Goal: Task Accomplishment & Management: Complete application form

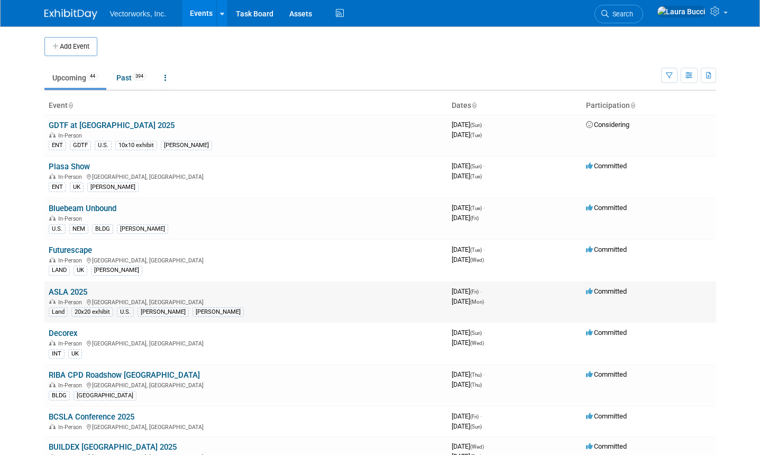
scroll to position [6, 0]
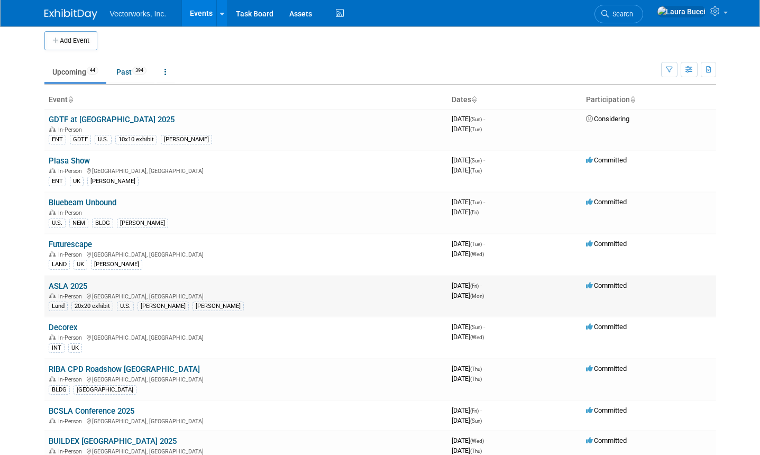
click at [76, 288] on link "ASLA 2025" at bounding box center [68, 286] width 39 height 10
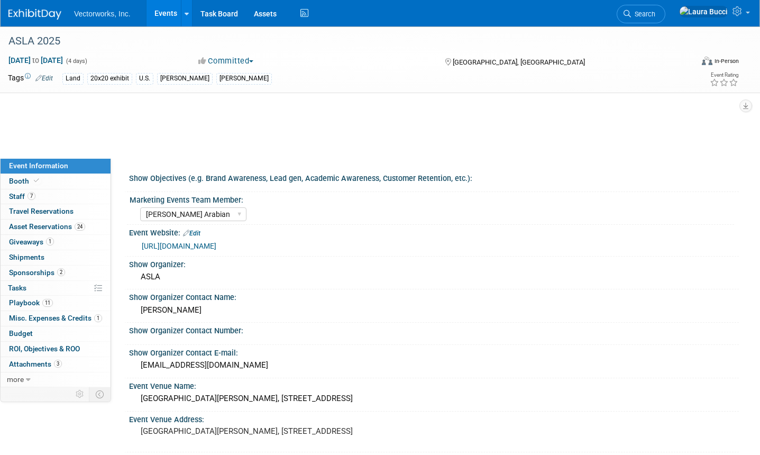
select select "[PERSON_NAME] Arabian"
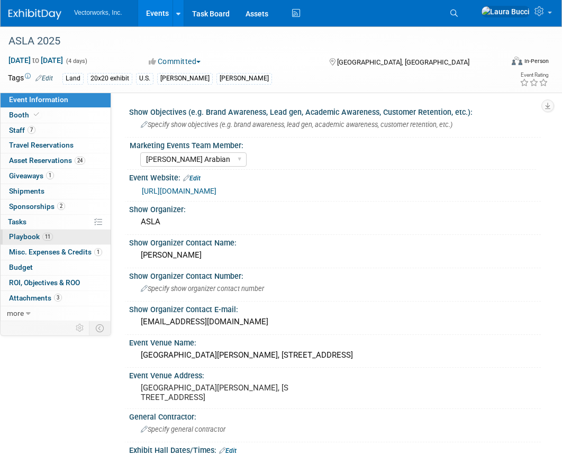
click at [34, 234] on span "Playbook 11" at bounding box center [31, 236] width 44 height 8
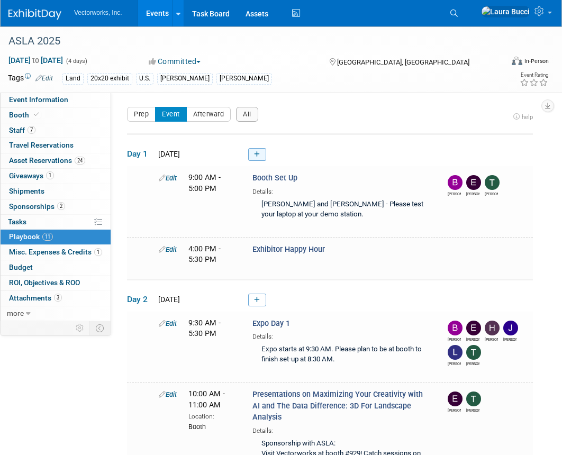
click at [261, 153] on link at bounding box center [257, 154] width 18 height 13
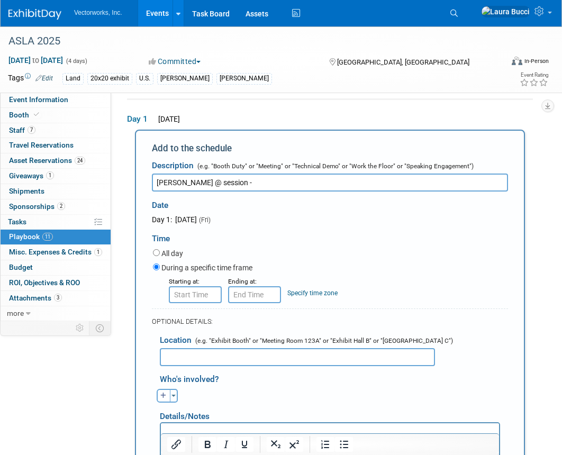
drag, startPoint x: 175, startPoint y: 182, endPoint x: 279, endPoint y: 182, distance: 104.7
click at [279, 182] on input "[PERSON_NAME] @ session -" at bounding box center [330, 182] width 356 height 18
type input "T"
type input "S"
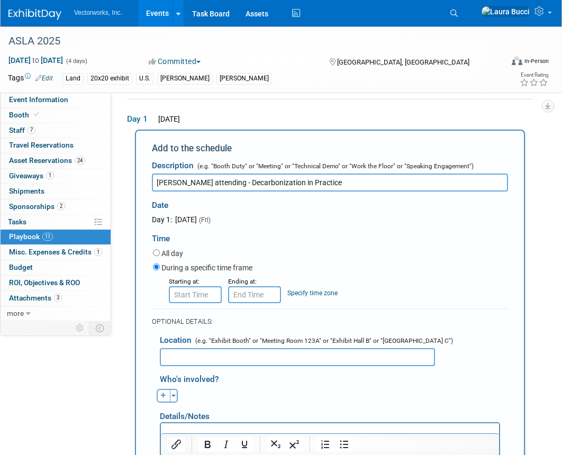
click at [206, 182] on input "[PERSON_NAME] attending - Decarbonization in Practice" at bounding box center [330, 182] width 356 height 18
click at [245, 179] on input "[PERSON_NAME] attending session - Decarbonization in Practice" at bounding box center [330, 182] width 356 height 18
click at [320, 238] on div "Time" at bounding box center [330, 236] width 356 height 22
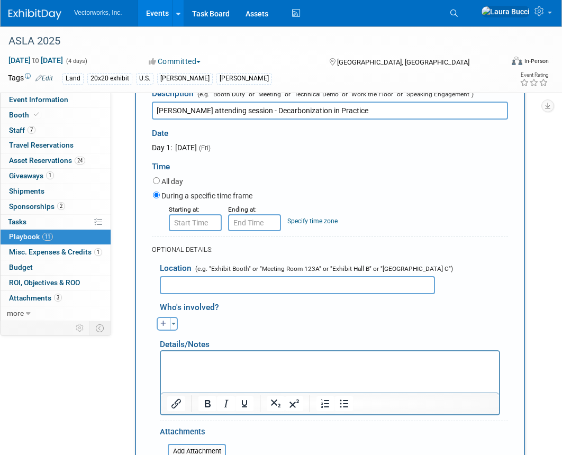
scroll to position [107, 0]
click at [239, 109] on input "[PERSON_NAME] attending session - Decarbonization in Practice" at bounding box center [330, 110] width 356 height 18
click at [368, 107] on input "[PERSON_NAME] attending session - "Decarbonization in Practice" at bounding box center [330, 110] width 356 height 18
click at [287, 112] on input "[PERSON_NAME] attending session - "Decarbonization in Practice"" at bounding box center [330, 110] width 356 height 18
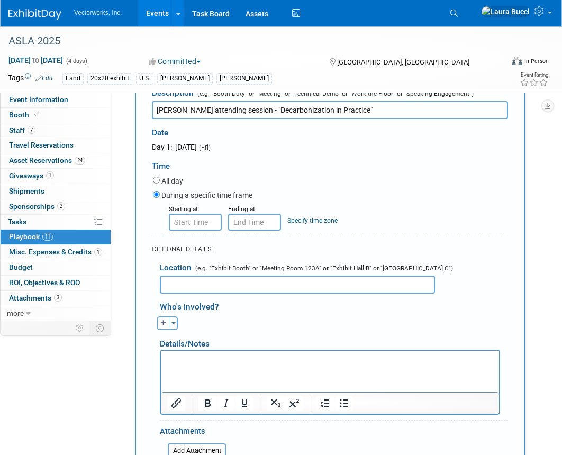
click at [287, 112] on input "[PERSON_NAME] attending session - "Decarbonization in Practice"" at bounding box center [330, 110] width 356 height 18
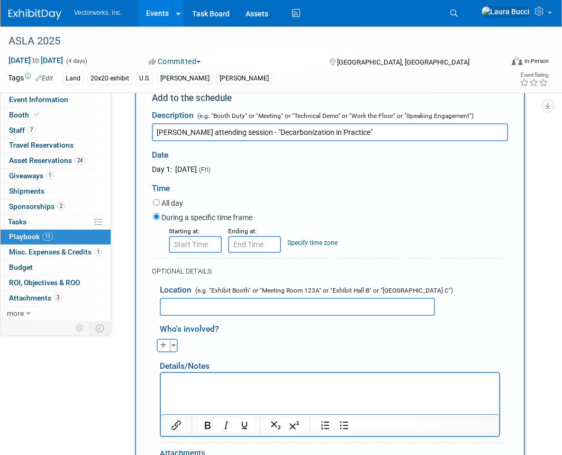
scroll to position [82, 0]
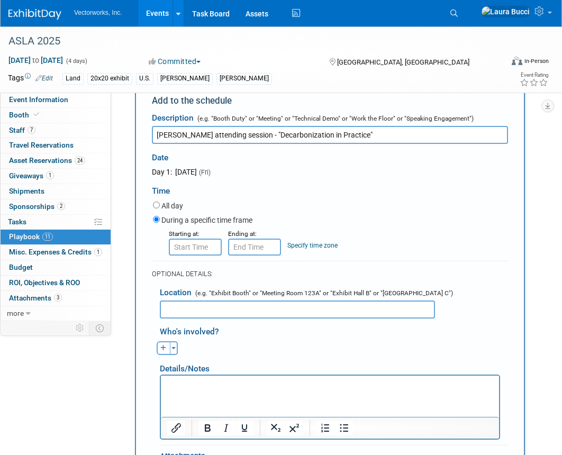
type input "[PERSON_NAME] attending session - "Decarbonization in Practice""
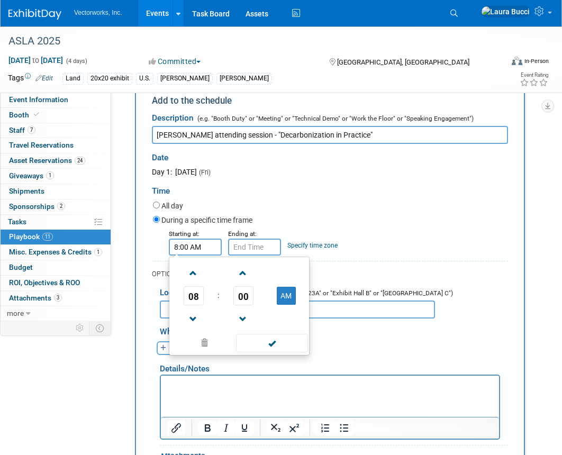
click at [207, 247] on input "8:00 AM" at bounding box center [195, 246] width 53 height 17
click at [242, 296] on span "00" at bounding box center [243, 295] width 20 height 19
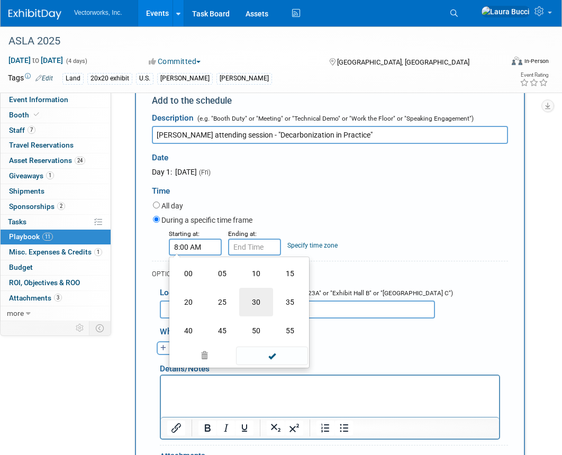
click at [253, 301] on td "30" at bounding box center [256, 302] width 34 height 29
type input "8:30 AM"
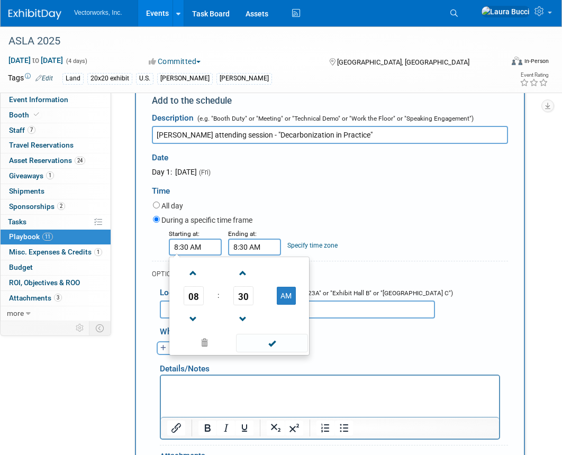
click at [254, 251] on input "8:30 AM" at bounding box center [254, 246] width 53 height 17
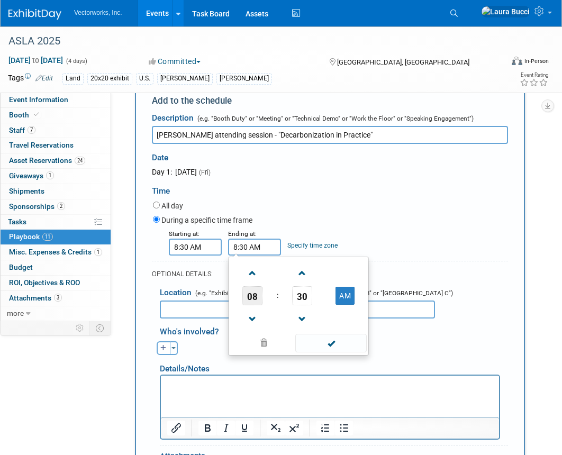
click at [250, 295] on span "08" at bounding box center [252, 295] width 20 height 19
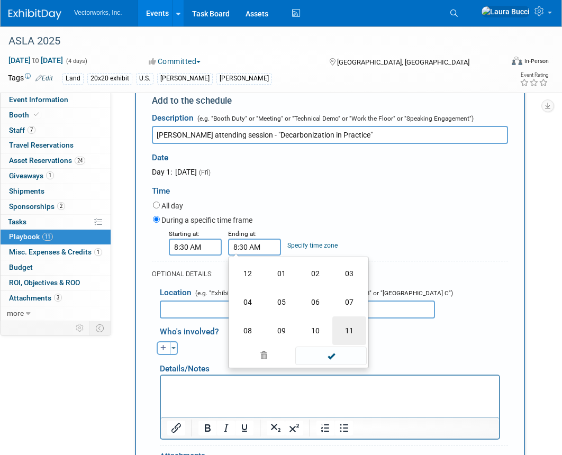
click at [346, 332] on td "11" at bounding box center [349, 330] width 34 height 29
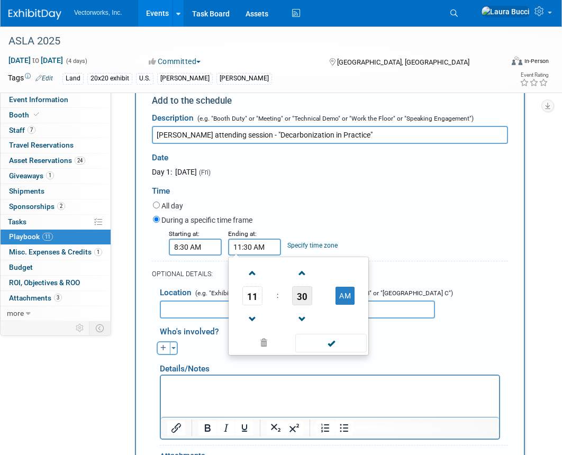
click at [302, 296] on span "30" at bounding box center [302, 295] width 20 height 19
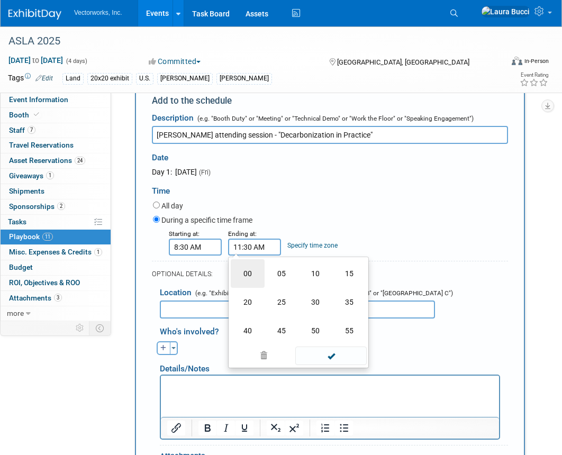
click at [247, 270] on td "00" at bounding box center [248, 273] width 34 height 29
type input "11:00 AM"
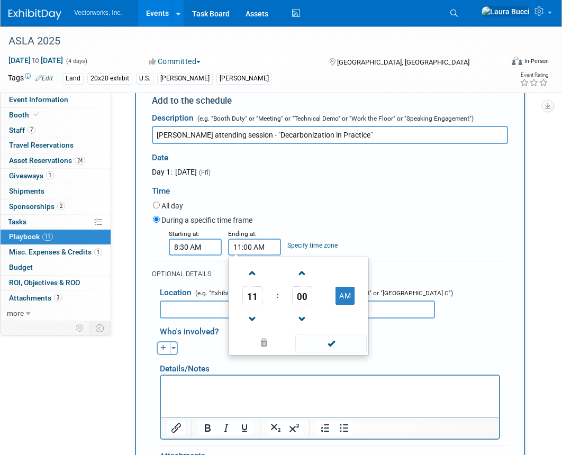
click at [354, 210] on div "All day" at bounding box center [330, 206] width 355 height 14
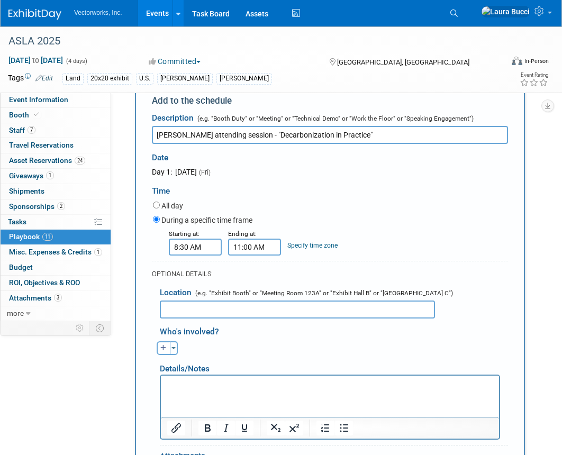
click at [297, 141] on input "[PERSON_NAME] attending session - "Decarbonization in Practice"" at bounding box center [330, 135] width 356 height 18
click at [164, 350] on icon "button" at bounding box center [163, 348] width 6 height 6
select select
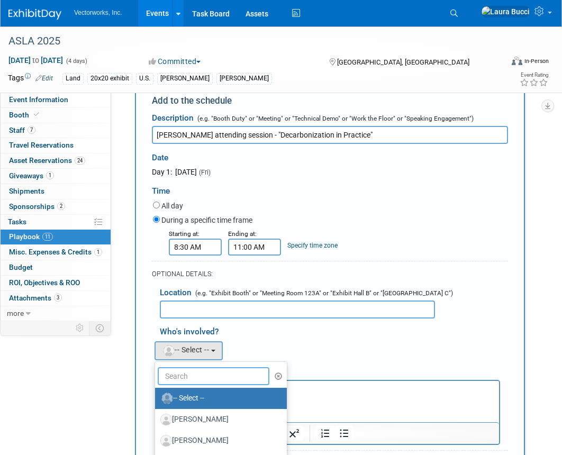
click at [204, 369] on input "text" at bounding box center [214, 376] width 112 height 18
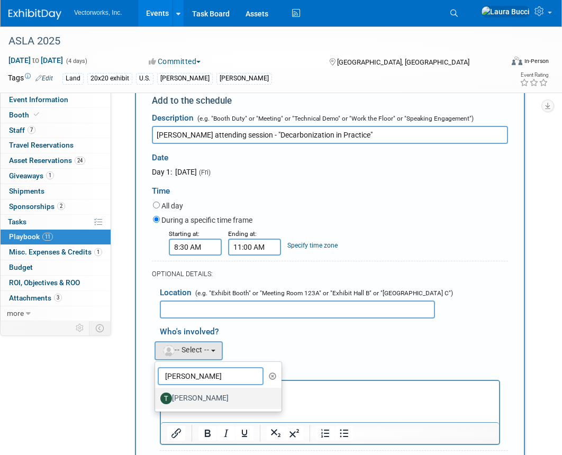
type input "[PERSON_NAME]"
click at [213, 394] on label "[PERSON_NAME]" at bounding box center [215, 398] width 111 height 17
click at [157, 394] on input "[PERSON_NAME]" at bounding box center [153, 396] width 7 height 7
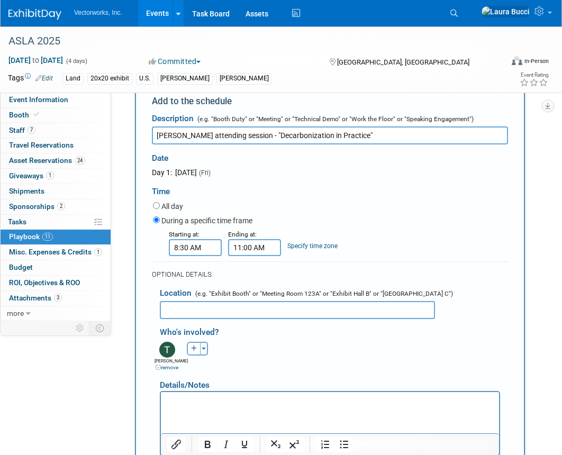
scroll to position [66, 0]
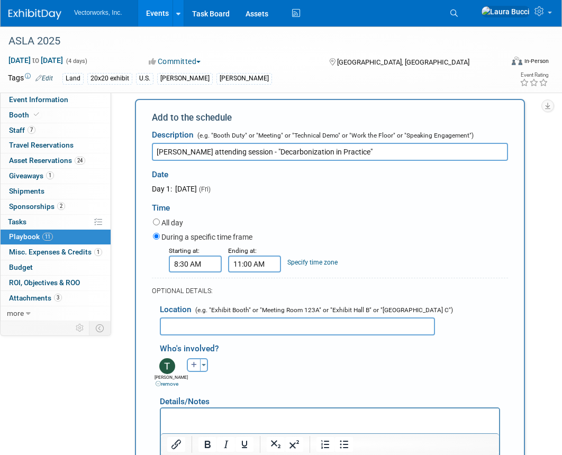
click at [220, 152] on input "[PERSON_NAME] attending session - "Decarbonization in Practice"" at bounding box center [330, 152] width 356 height 18
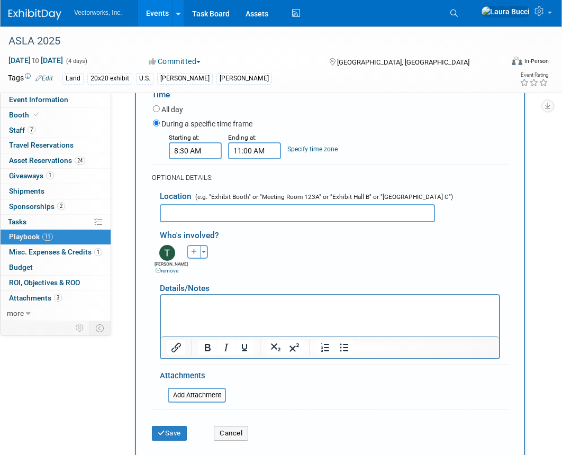
scroll to position [284, 0]
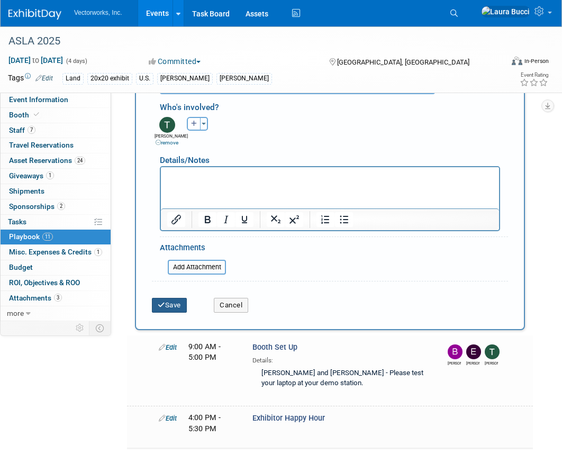
click at [174, 310] on button "Save" at bounding box center [169, 305] width 35 height 15
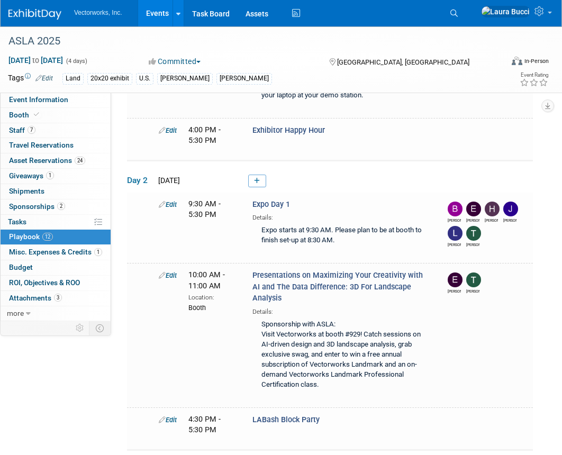
scroll to position [169, 0]
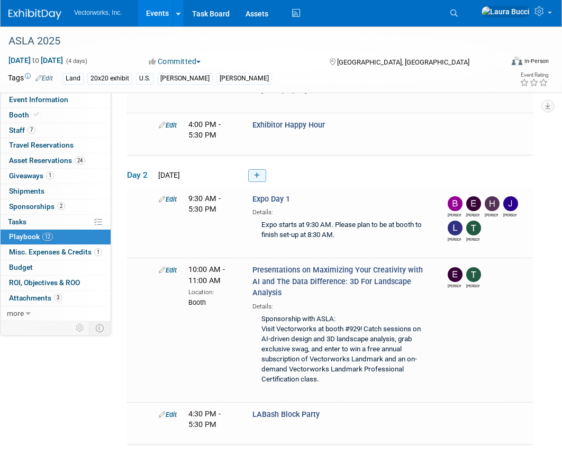
click at [258, 177] on icon at bounding box center [257, 175] width 6 height 6
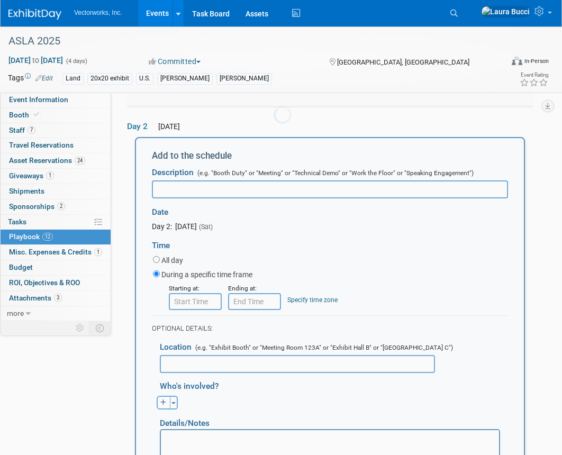
scroll to position [224, 0]
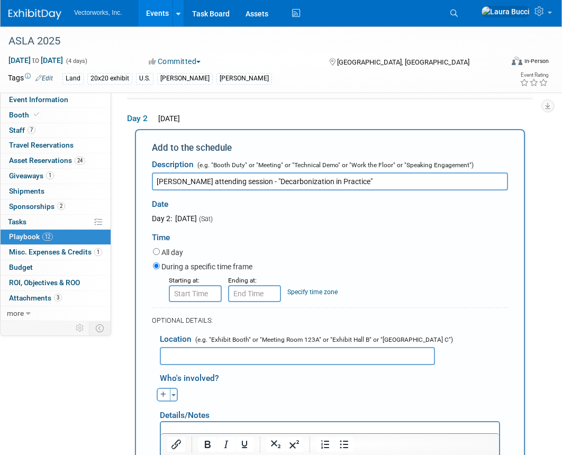
drag, startPoint x: 241, startPoint y: 181, endPoint x: 329, endPoint y: 183, distance: 88.3
click at [329, 183] on input "[PERSON_NAME] attending session - "Decarbonization in Practice"" at bounding box center [330, 181] width 356 height 18
click at [207, 181] on input "[PERSON_NAME] attending session - "Decarbonization in Practice"" at bounding box center [330, 181] width 356 height 18
drag, startPoint x: 242, startPoint y: 182, endPoint x: 331, endPoint y: 184, distance: 88.3
click at [331, 184] on input "[PERSON_NAME] attending session - "Decarbonization in Practice"" at bounding box center [330, 181] width 356 height 18
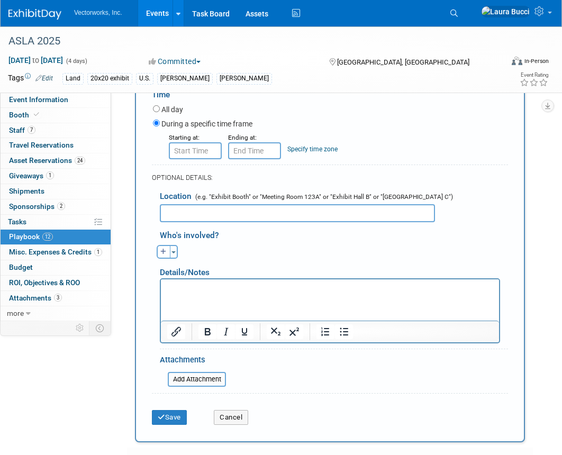
scroll to position [364, 0]
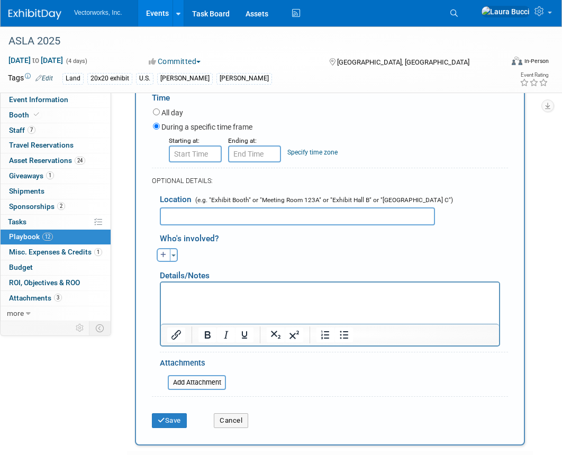
type input "[PERSON_NAME] attending session - "General Session""
type input "8:00 AM"
click at [196, 160] on input "8:00 AM" at bounding box center [195, 153] width 53 height 17
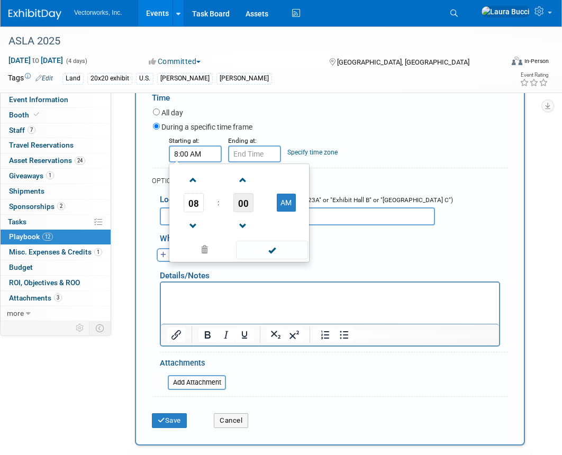
click at [246, 197] on span "00" at bounding box center [243, 202] width 20 height 19
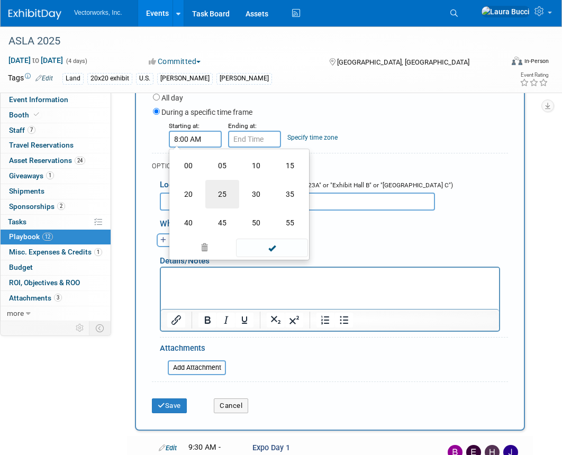
scroll to position [369, 0]
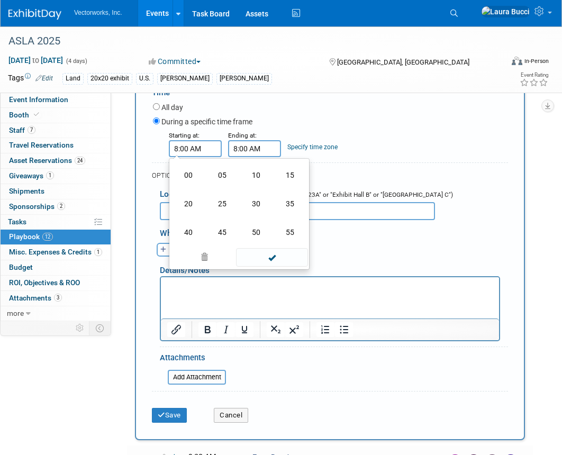
click at [243, 148] on input "8:00 AM" at bounding box center [254, 148] width 53 height 17
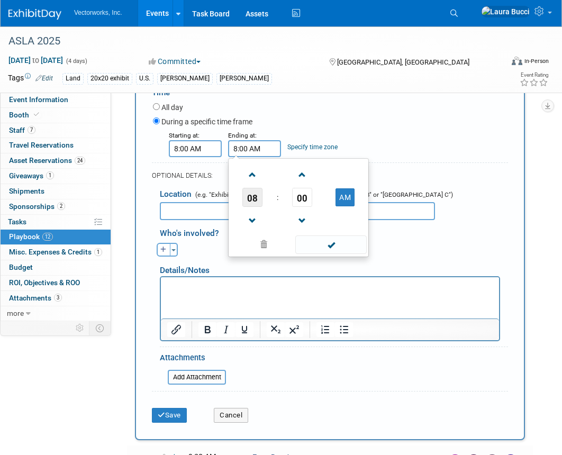
click at [257, 199] on span "08" at bounding box center [252, 197] width 20 height 19
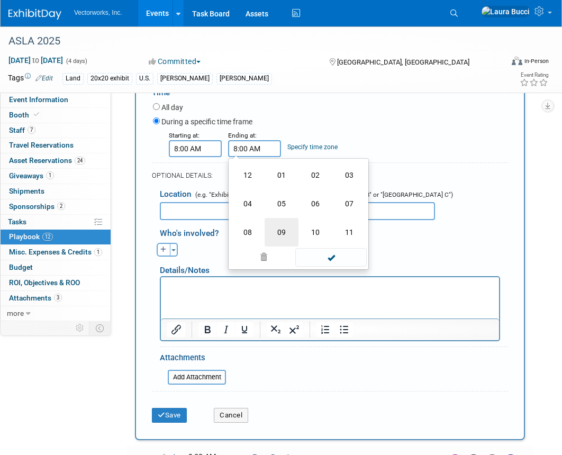
click at [280, 231] on td "09" at bounding box center [281, 232] width 34 height 29
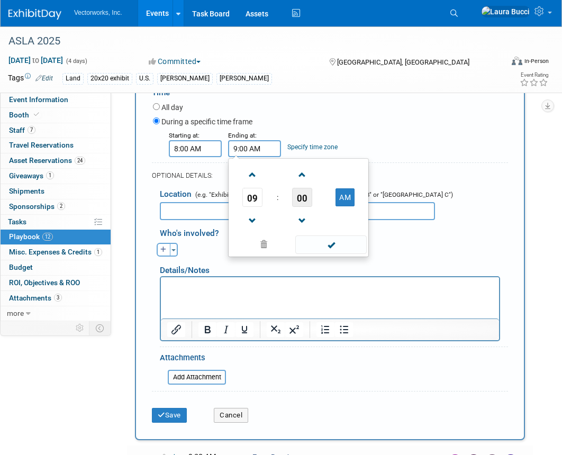
click at [305, 205] on span "00" at bounding box center [302, 197] width 20 height 19
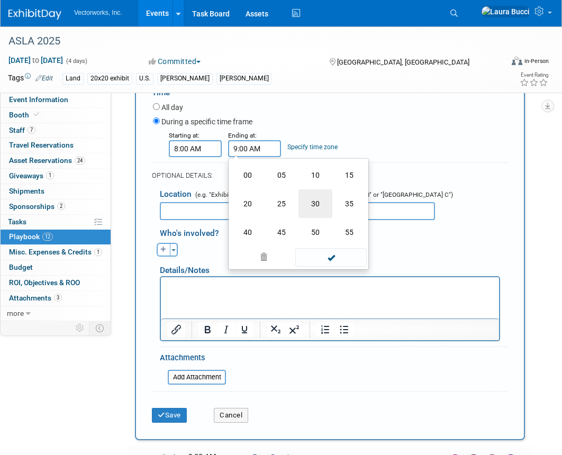
click at [314, 203] on td "30" at bounding box center [315, 203] width 34 height 29
type input "9:30 AM"
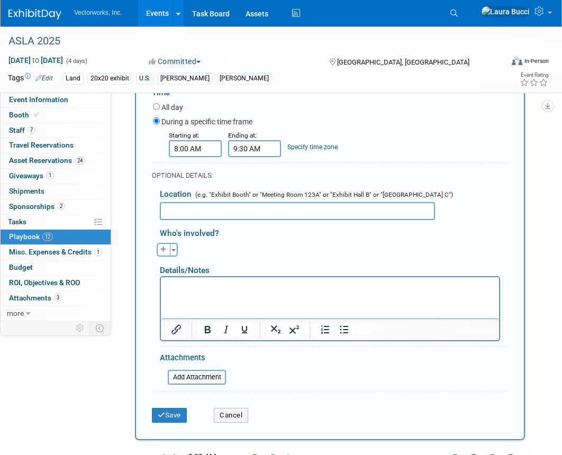
click at [331, 106] on div "All day" at bounding box center [330, 108] width 355 height 14
click at [164, 252] on icon "button" at bounding box center [163, 249] width 6 height 6
select select
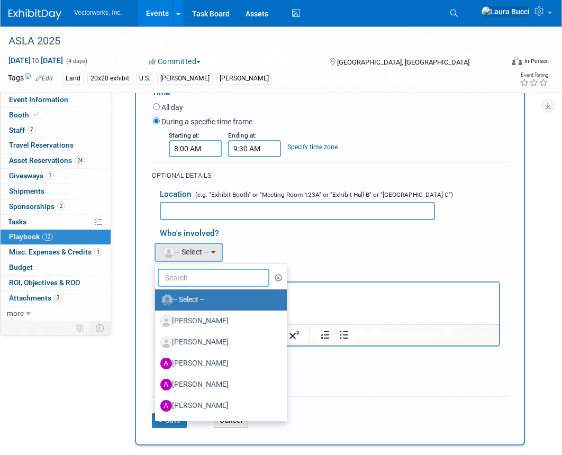
click at [184, 280] on input "text" at bounding box center [214, 278] width 112 height 18
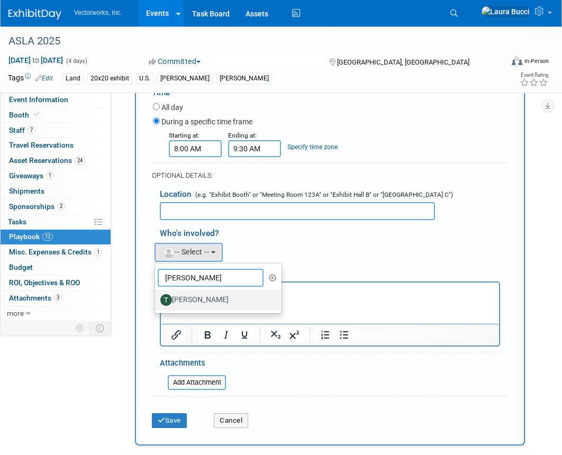
type input "[PERSON_NAME]"
click at [216, 296] on label "[PERSON_NAME]" at bounding box center [215, 299] width 111 height 17
click at [157, 296] on input "[PERSON_NAME]" at bounding box center [153, 298] width 7 height 7
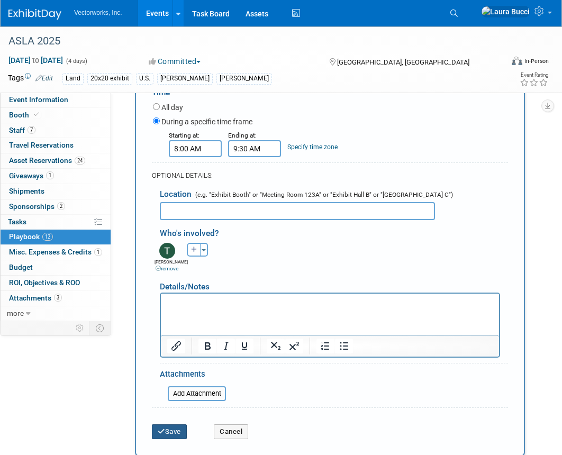
click at [179, 427] on button "Save" at bounding box center [169, 431] width 35 height 15
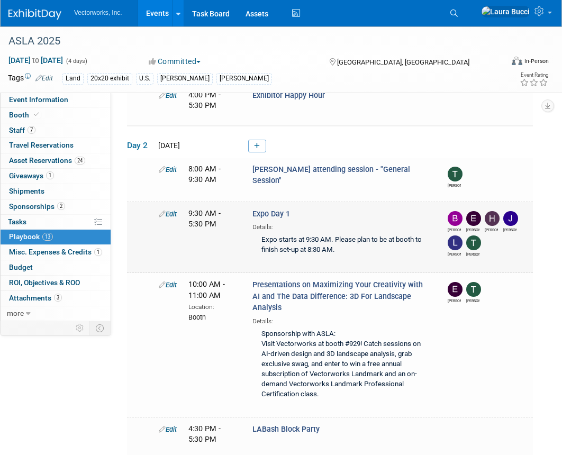
scroll to position [196, 0]
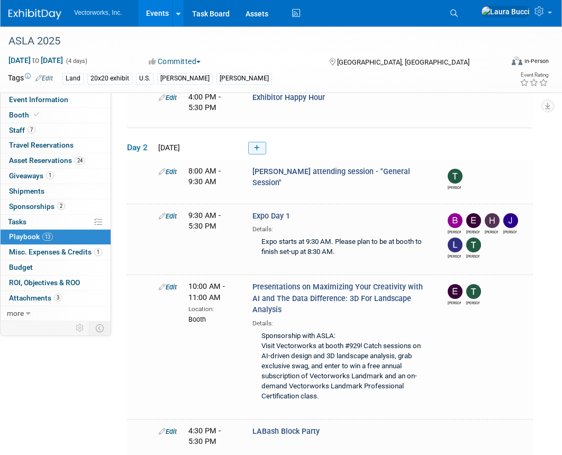
click at [249, 144] on link at bounding box center [257, 148] width 18 height 13
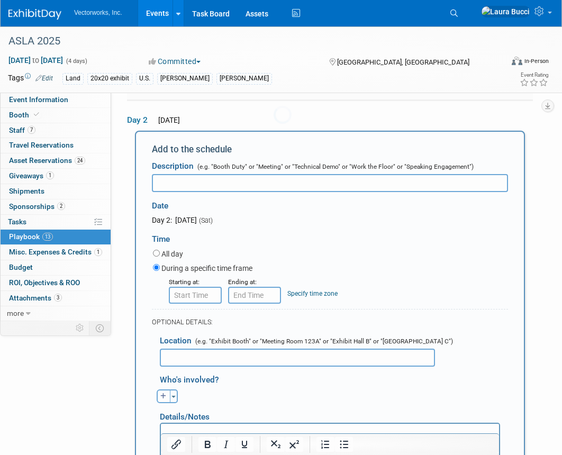
scroll to position [224, 0]
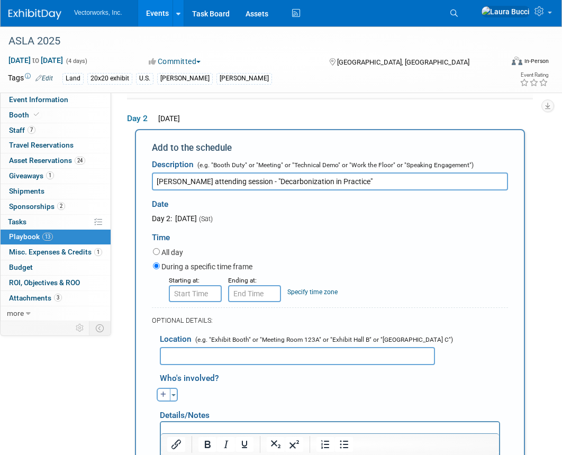
drag, startPoint x: 241, startPoint y: 183, endPoint x: 331, endPoint y: 183, distance: 89.9
click at [331, 183] on input "[PERSON_NAME] attending session - "Decarbonization in Practice"" at bounding box center [330, 181] width 356 height 18
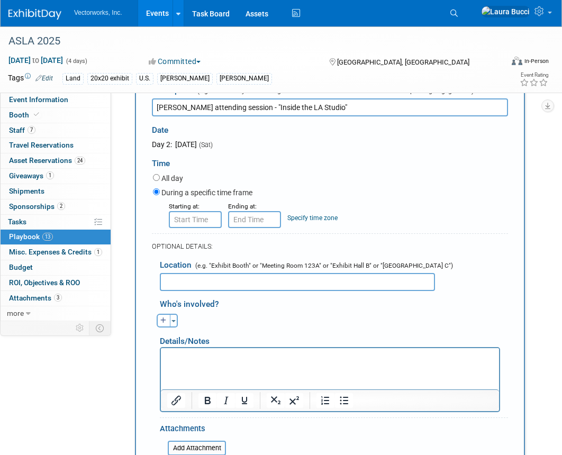
scroll to position [302, 0]
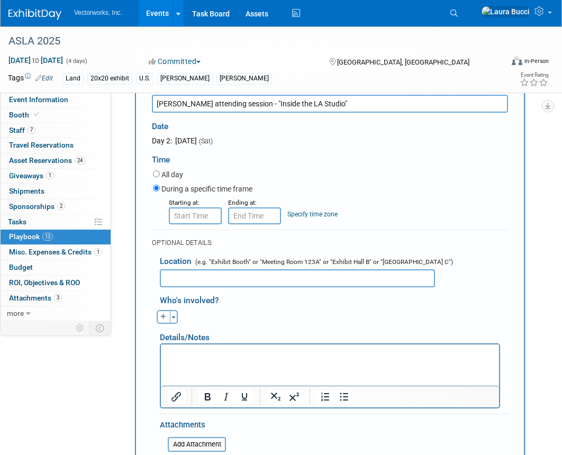
type input "[PERSON_NAME] attending session - "Inside the LA Studio""
click at [199, 219] on input "8:00 AM" at bounding box center [195, 215] width 53 height 17
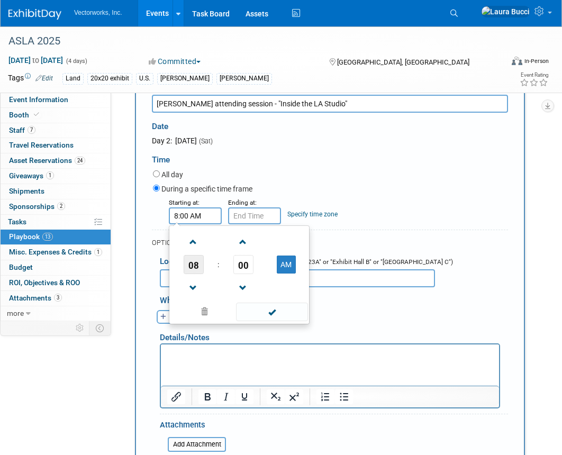
click at [196, 270] on span "08" at bounding box center [193, 264] width 20 height 19
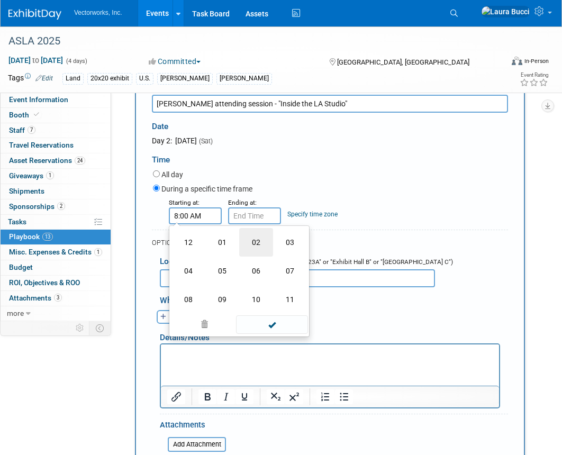
click at [260, 246] on td "02" at bounding box center [256, 242] width 34 height 29
type input "2:00 AM"
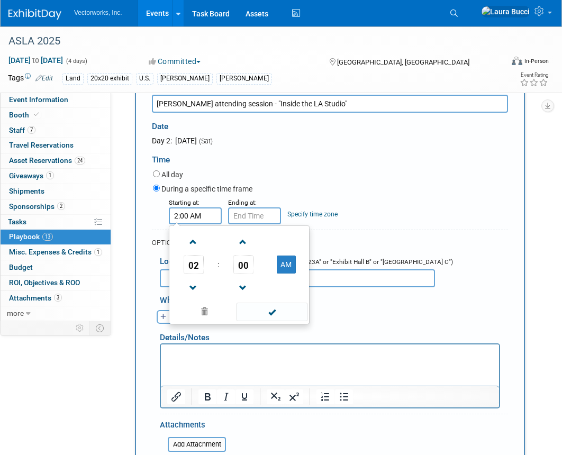
type input "2:00 AM"
click at [254, 213] on input "2:00 AM" at bounding box center [254, 215] width 53 height 17
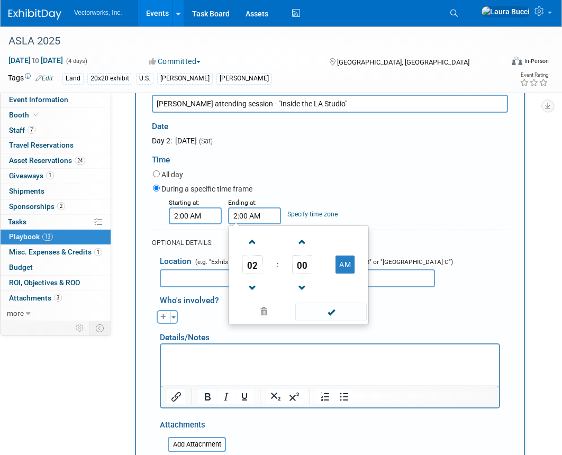
click at [194, 217] on input "2:00 AM" at bounding box center [195, 215] width 53 height 17
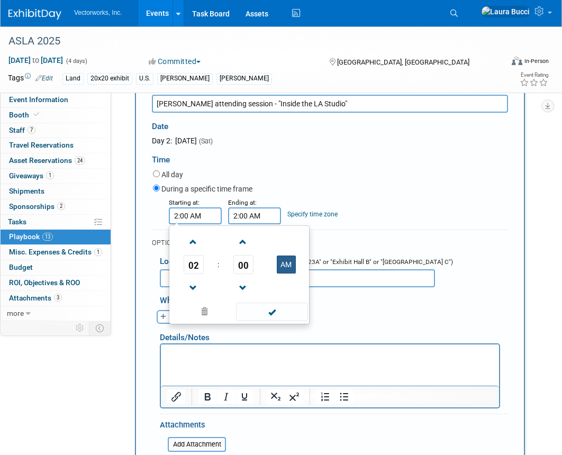
click at [286, 261] on button "AM" at bounding box center [286, 264] width 19 height 18
type input "2:00 PM"
click at [257, 222] on input "2:00 AM" at bounding box center [254, 215] width 53 height 17
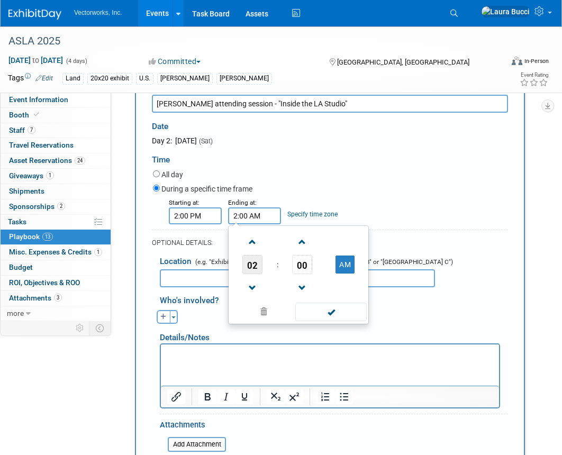
click at [261, 261] on span "02" at bounding box center [252, 264] width 20 height 19
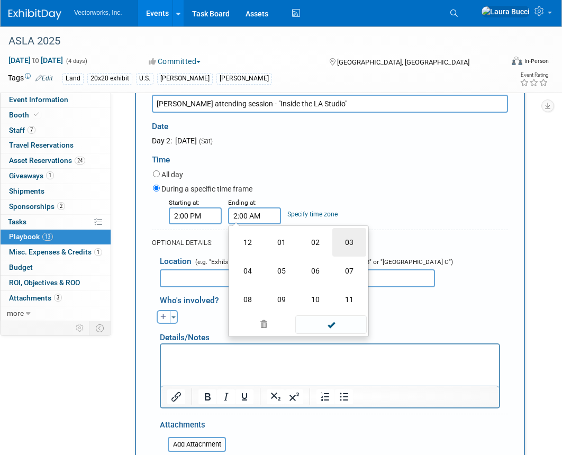
click at [353, 248] on td "03" at bounding box center [349, 242] width 34 height 29
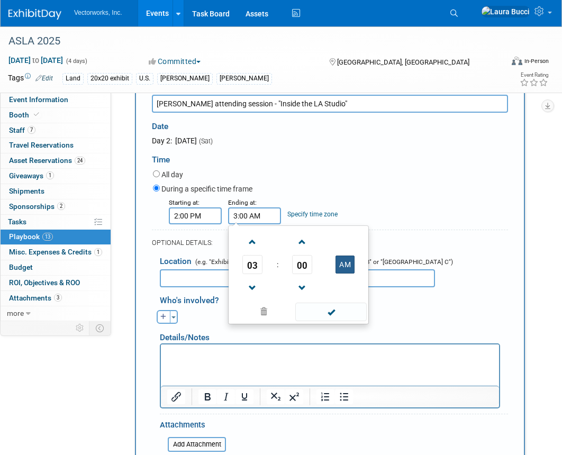
click at [347, 270] on button "AM" at bounding box center [344, 264] width 19 height 18
click at [302, 260] on span "00" at bounding box center [302, 264] width 20 height 19
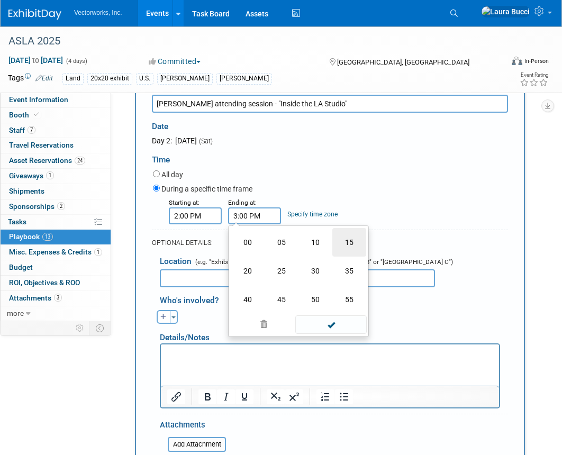
click at [344, 253] on td "15" at bounding box center [349, 242] width 34 height 29
type input "3:15 PM"
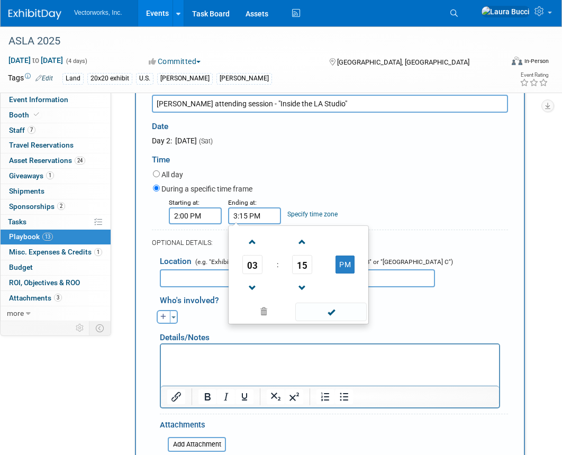
click at [344, 171] on div "All day" at bounding box center [330, 175] width 355 height 14
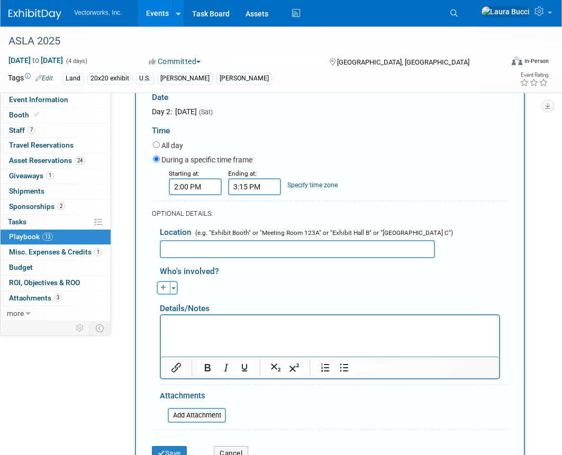
scroll to position [335, 0]
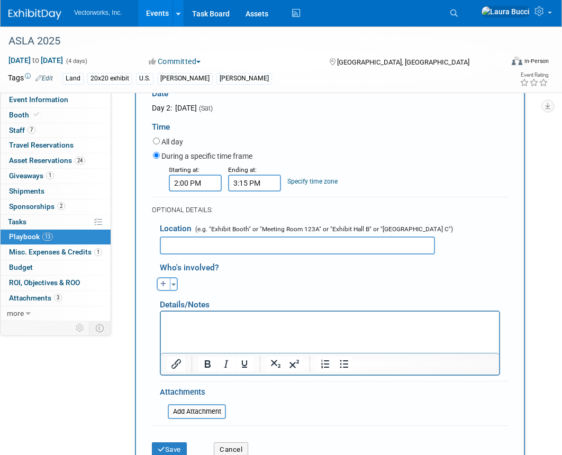
click at [160, 292] on div "Details/Notes" at bounding box center [330, 301] width 340 height 20
click at [160, 287] on button "button" at bounding box center [164, 284] width 14 height 14
select select
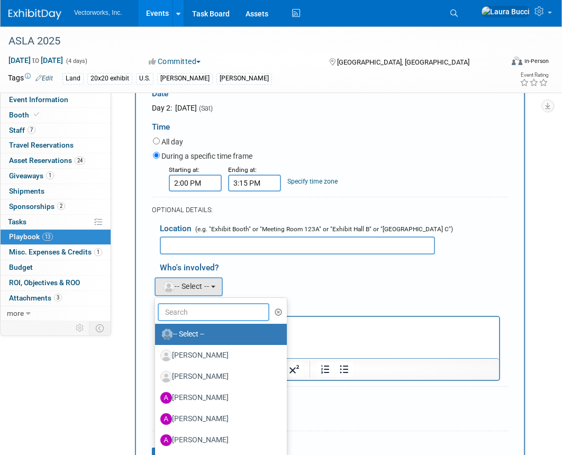
click at [215, 314] on input "text" at bounding box center [214, 312] width 112 height 18
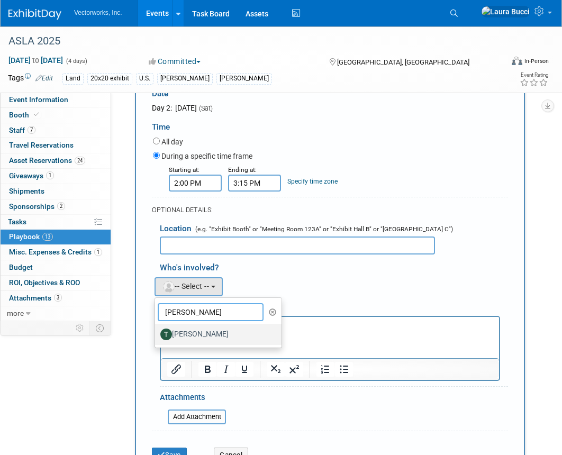
type input "[PERSON_NAME]"
click at [216, 337] on label "[PERSON_NAME]" at bounding box center [215, 334] width 111 height 17
click at [157, 336] on input "[PERSON_NAME]" at bounding box center [153, 332] width 7 height 7
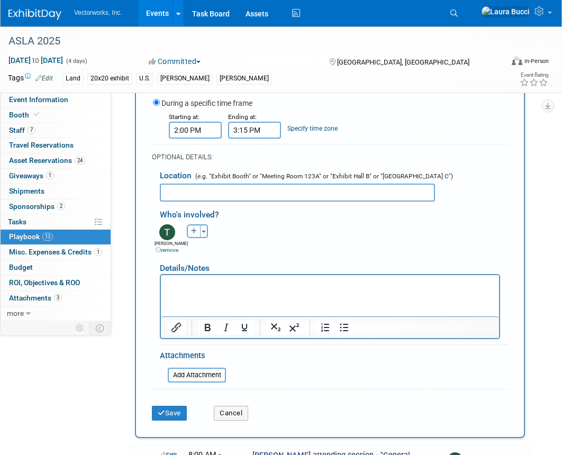
click at [180, 402] on div "Save" at bounding box center [175, 410] width 62 height 22
click at [180, 409] on button "Save" at bounding box center [169, 413] width 35 height 15
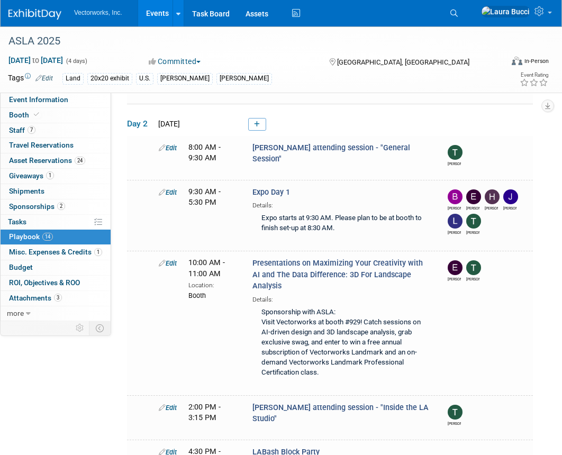
scroll to position [219, 0]
click at [256, 124] on icon at bounding box center [257, 125] width 6 height 6
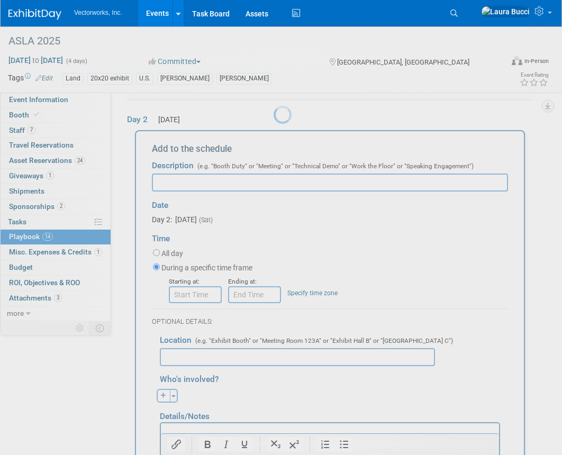
scroll to position [224, 0]
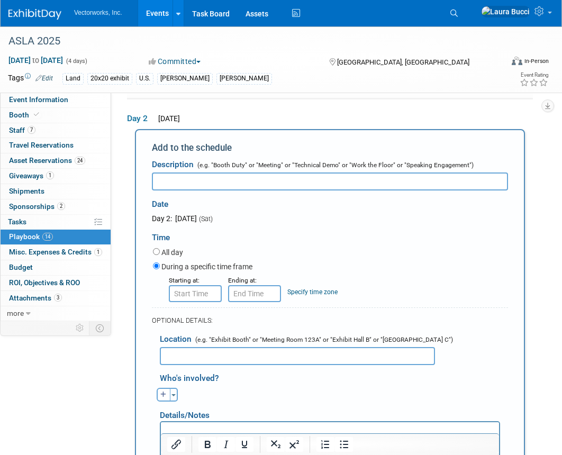
type input "T"
paste input "[PERSON_NAME] attending session - "Decarbonization in Practice""
drag, startPoint x: 242, startPoint y: 181, endPoint x: 331, endPoint y: 181, distance: 89.4
click at [331, 181] on input "[PERSON_NAME] attending session - "Decarbonization in Practice"" at bounding box center [330, 181] width 356 height 18
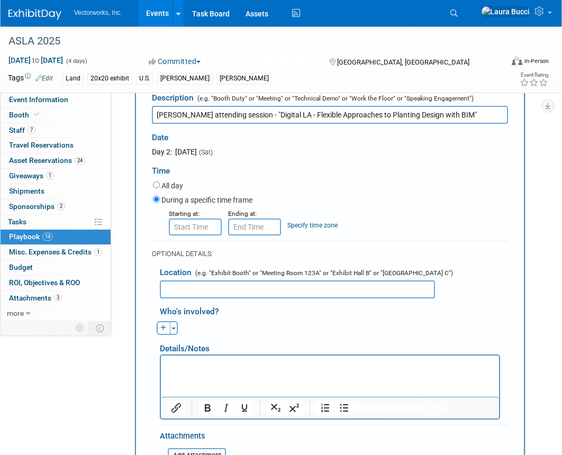
scroll to position [294, 0]
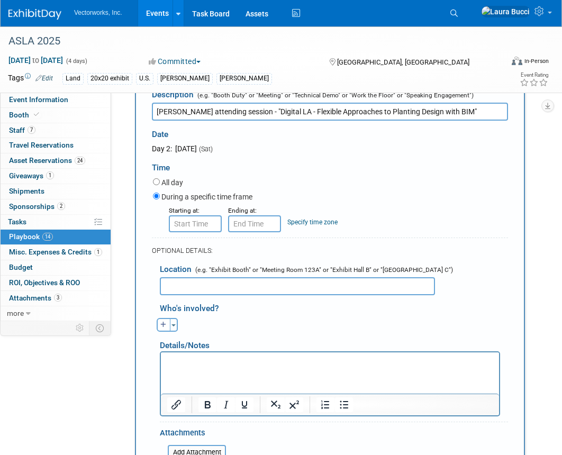
type input "[PERSON_NAME] attending session - "Digital LA - Flexible Approaches to Planting…"
click at [210, 226] on input "8:00 AM" at bounding box center [195, 223] width 53 height 17
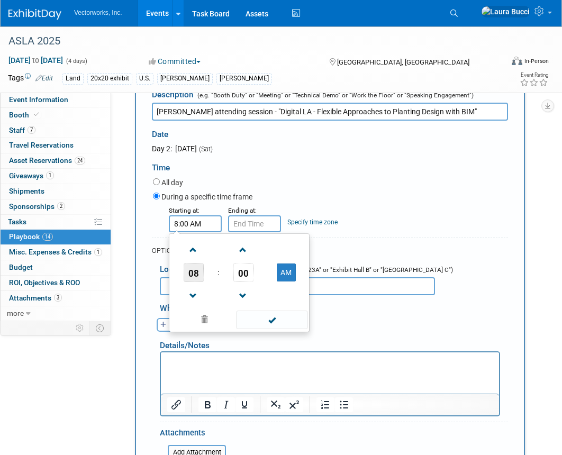
click at [199, 272] on span "08" at bounding box center [193, 272] width 20 height 19
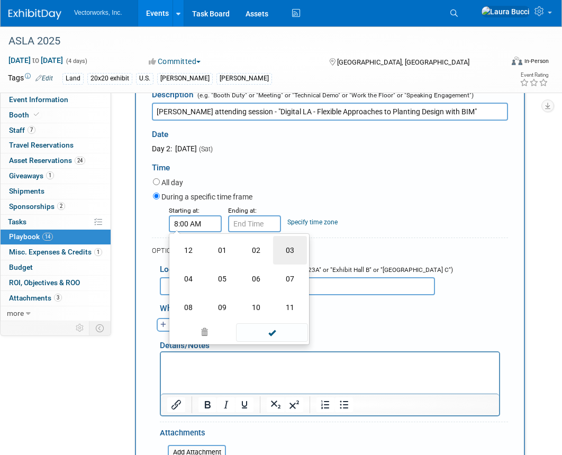
click at [289, 256] on td "03" at bounding box center [290, 250] width 34 height 29
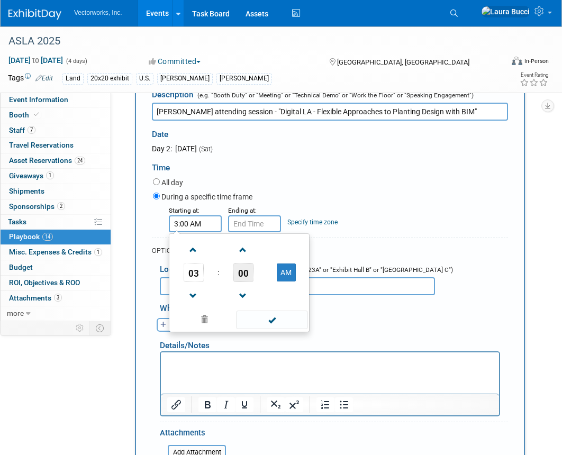
click at [236, 269] on span "00" at bounding box center [243, 272] width 20 height 19
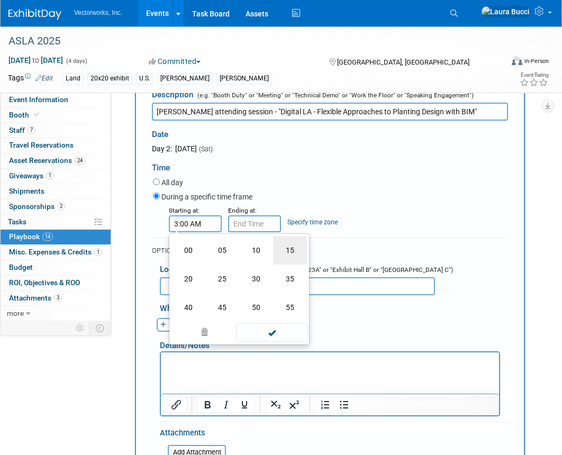
click at [284, 252] on td "15" at bounding box center [290, 250] width 34 height 29
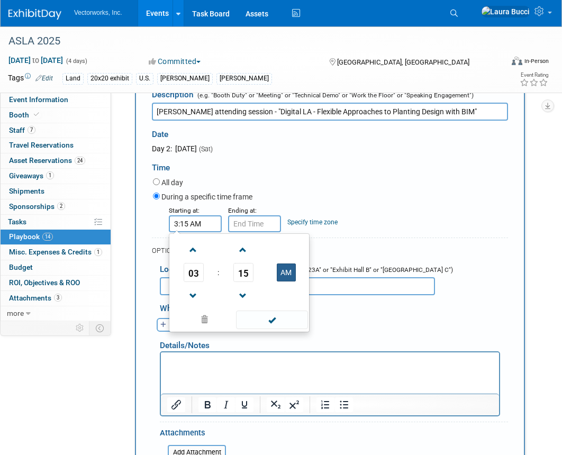
click at [291, 277] on button "AM" at bounding box center [286, 272] width 19 height 18
type input "3:15 PM"
click at [253, 228] on input "3:15 PM" at bounding box center [254, 223] width 53 height 17
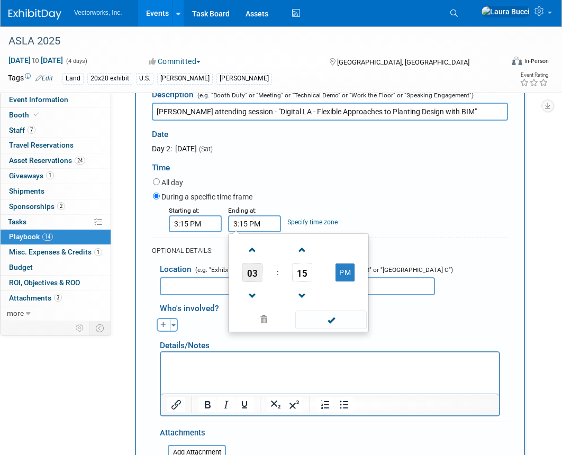
click at [254, 268] on span "03" at bounding box center [252, 272] width 20 height 19
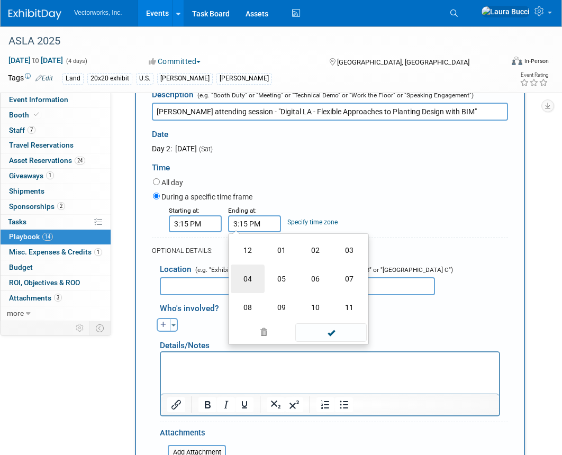
click at [260, 279] on td "04" at bounding box center [248, 278] width 34 height 29
type input "4:15 PM"
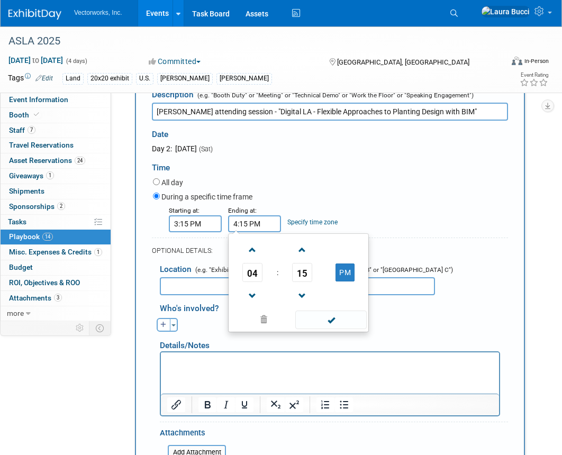
click at [337, 196] on div "During a specific time frame" at bounding box center [330, 197] width 355 height 14
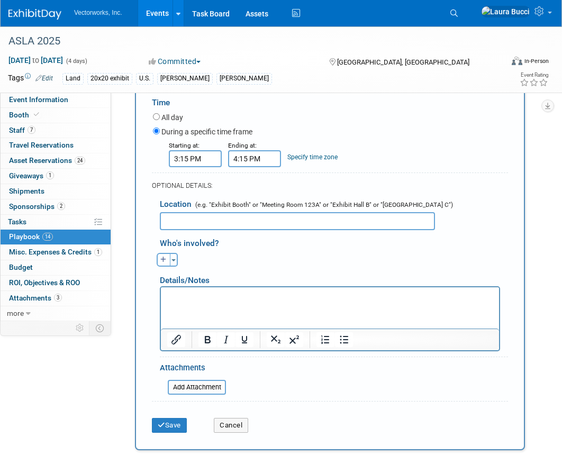
scroll to position [362, 0]
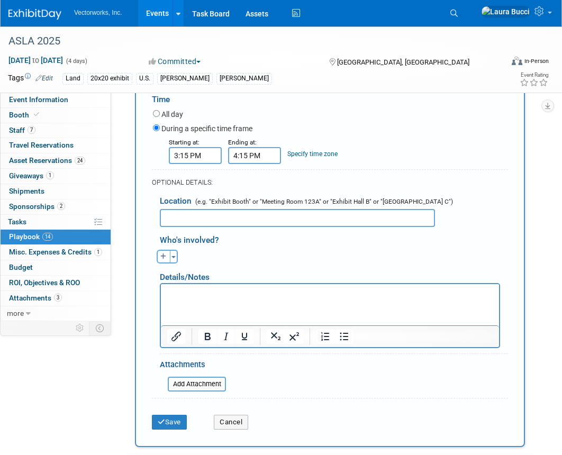
click at [160, 258] on icon "button" at bounding box center [163, 256] width 6 height 6
select select
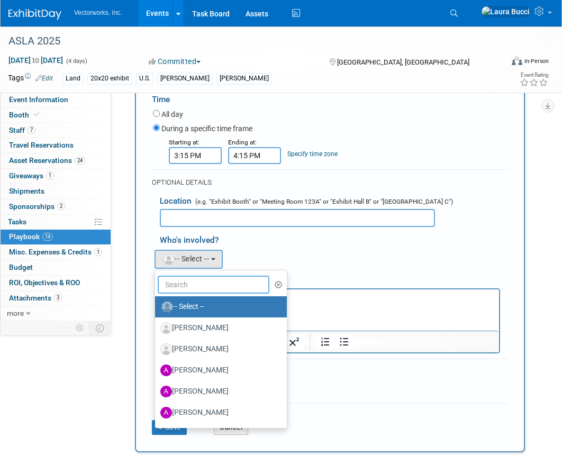
click at [205, 287] on input "text" at bounding box center [214, 285] width 112 height 18
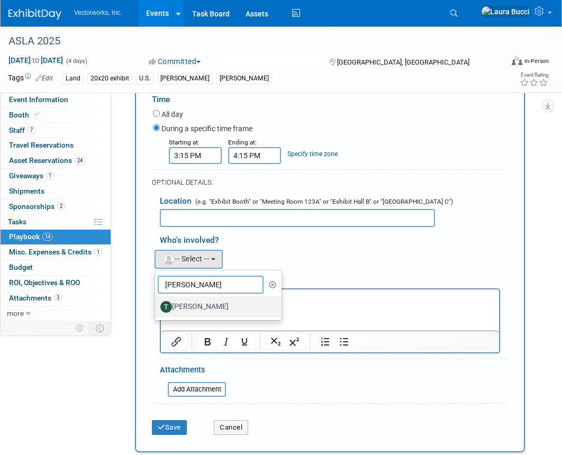
type input "[PERSON_NAME]"
click at [209, 307] on label "[PERSON_NAME]" at bounding box center [215, 306] width 111 height 17
click at [157, 307] on input "[PERSON_NAME]" at bounding box center [153, 305] width 7 height 7
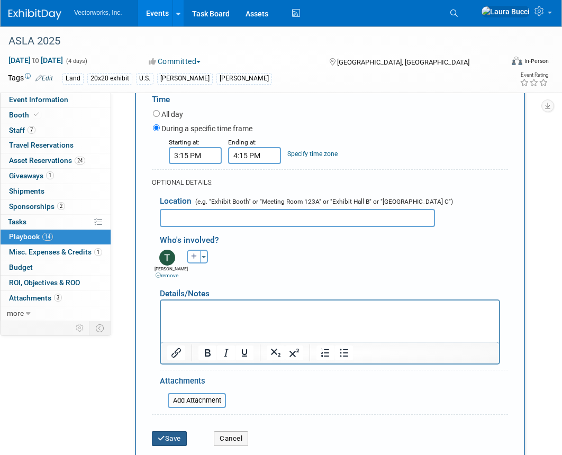
click at [172, 436] on button "Save" at bounding box center [169, 438] width 35 height 15
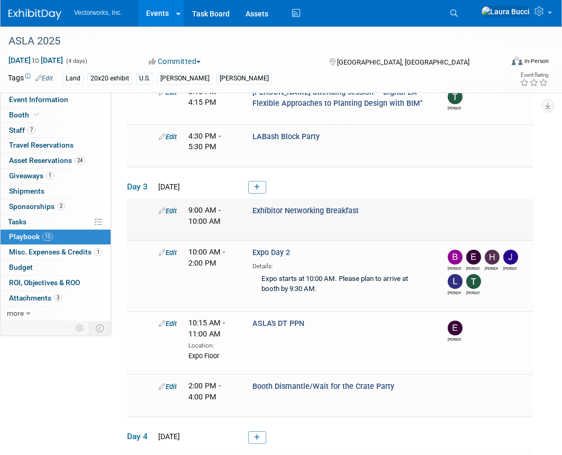
scroll to position [617, 0]
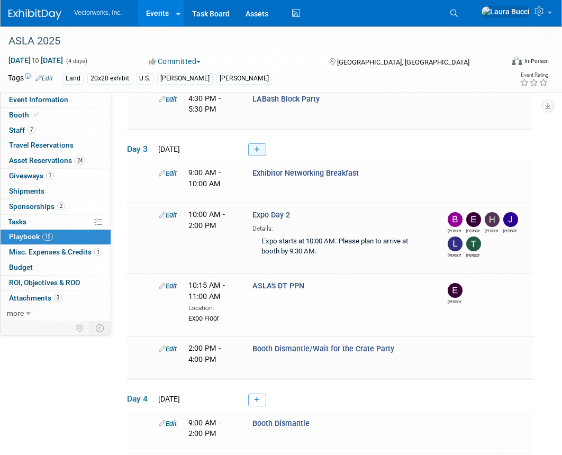
click at [258, 149] on icon at bounding box center [257, 149] width 6 height 6
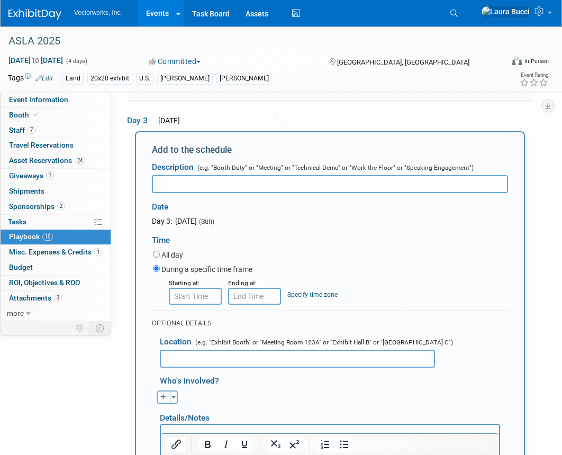
scroll to position [645, 0]
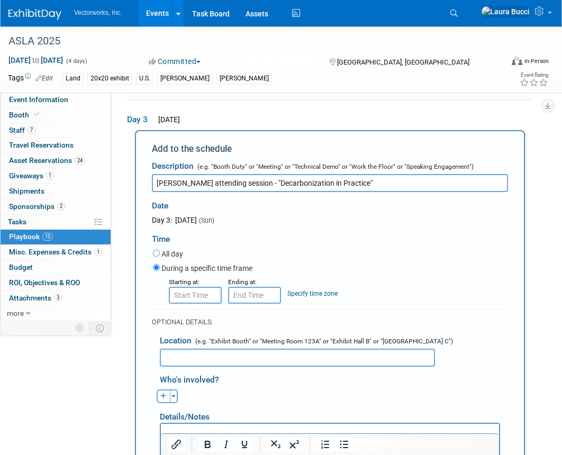
drag, startPoint x: 242, startPoint y: 179, endPoint x: 333, endPoint y: 184, distance: 91.6
click at [333, 184] on input "[PERSON_NAME] attending session - "Decarbonization in Practice"" at bounding box center [330, 183] width 356 height 18
type input "[PERSON_NAME] attending session - "Biodiversity-Positive Transformations of Bli…"
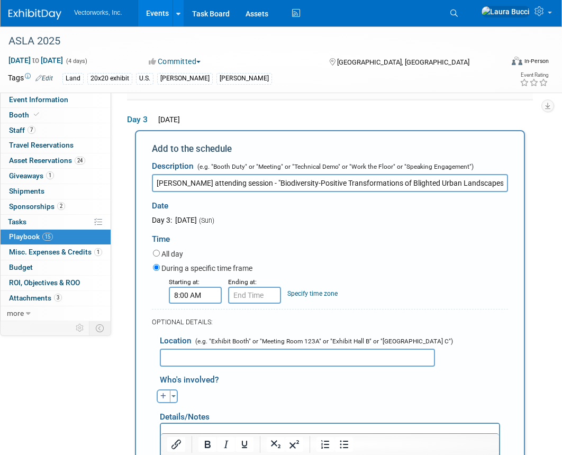
click at [204, 290] on input "8:00 AM" at bounding box center [195, 295] width 53 height 17
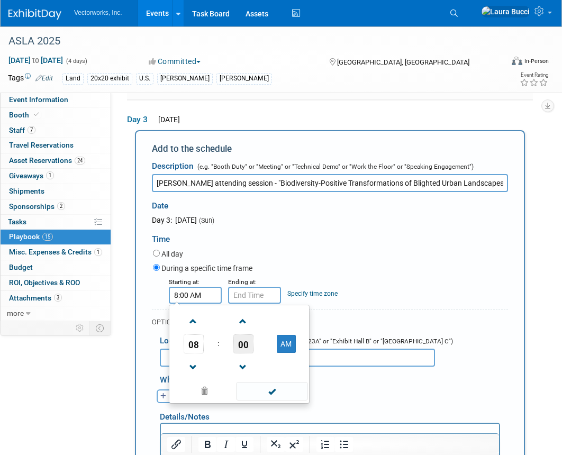
click at [247, 343] on span "00" at bounding box center [243, 343] width 20 height 19
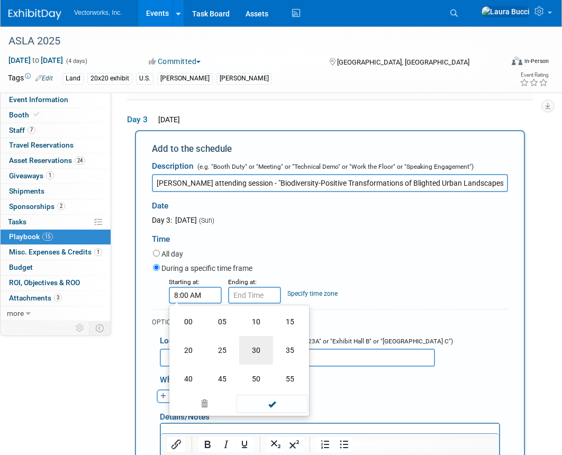
click at [262, 349] on td "30" at bounding box center [256, 350] width 34 height 29
type input "8:30 AM"
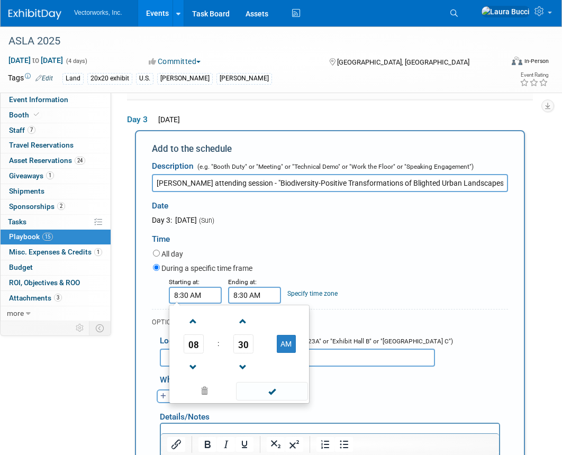
click at [252, 293] on input "8:30 AM" at bounding box center [254, 295] width 53 height 17
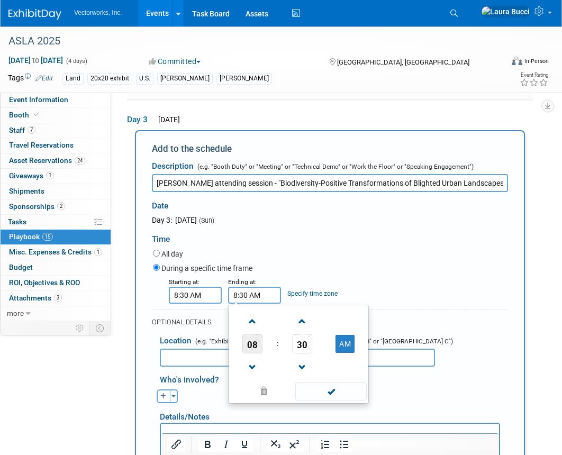
click at [261, 345] on span "08" at bounding box center [252, 343] width 20 height 19
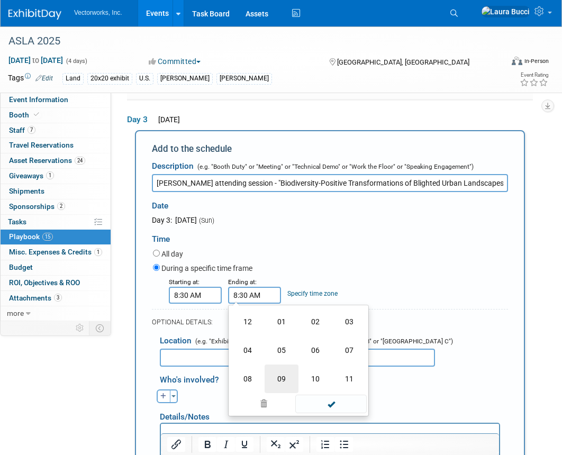
click at [285, 375] on td "09" at bounding box center [281, 378] width 34 height 29
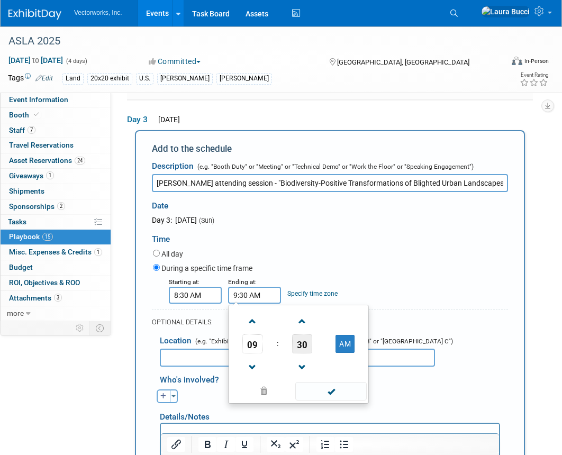
click at [310, 348] on span "30" at bounding box center [302, 343] width 20 height 19
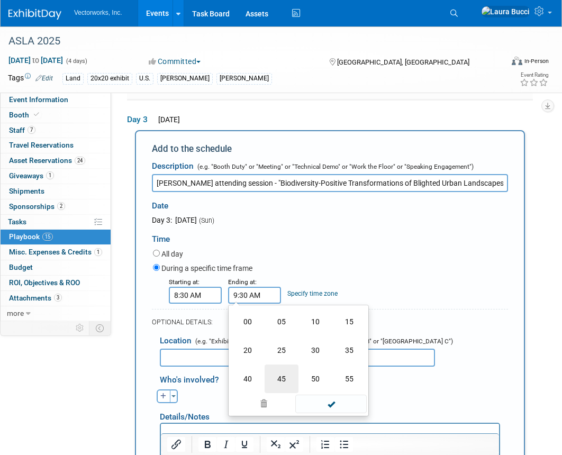
click at [280, 378] on td "45" at bounding box center [281, 378] width 34 height 29
type input "9:45 AM"
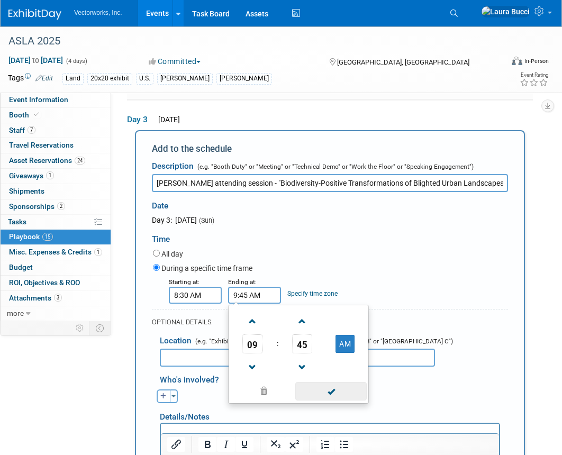
click at [346, 392] on span at bounding box center [330, 391] width 71 height 19
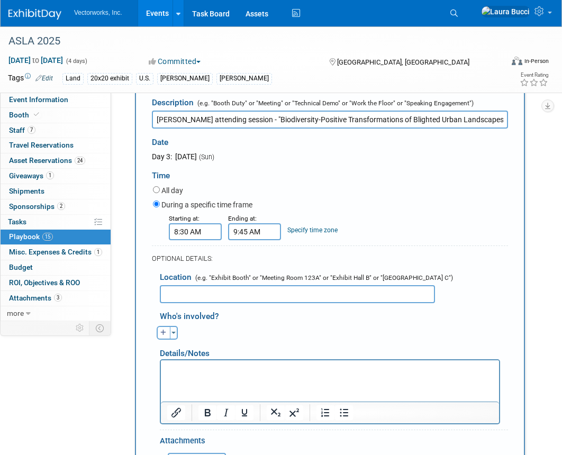
scroll to position [712, 0]
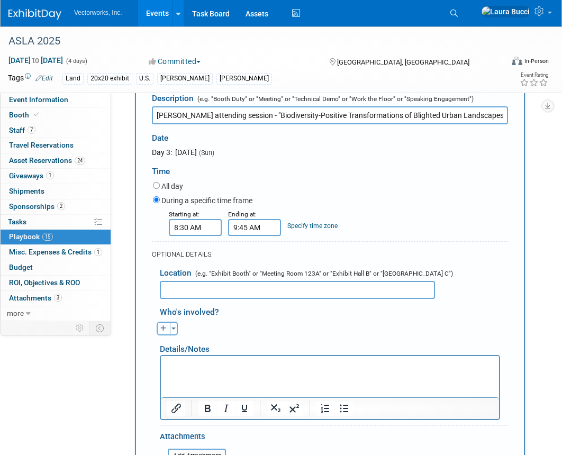
click at [164, 327] on icon "button" at bounding box center [163, 328] width 6 height 6
select select
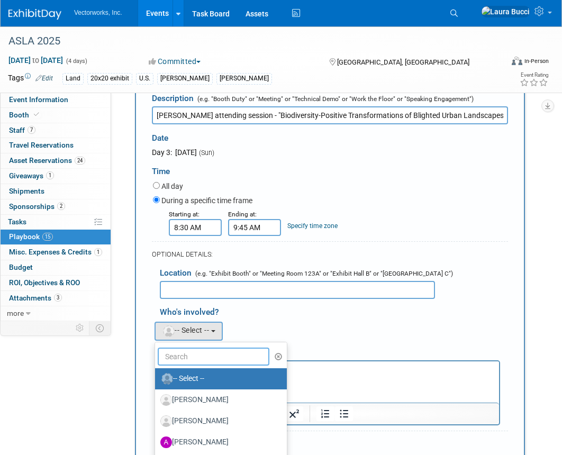
click at [198, 348] on input "text" at bounding box center [214, 356] width 112 height 18
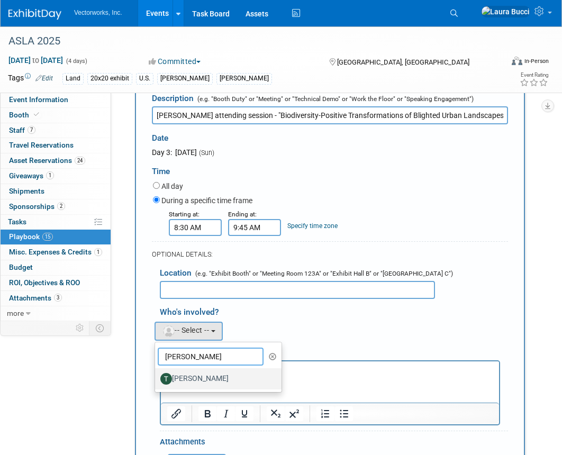
type input "[PERSON_NAME]"
click at [197, 380] on label "[PERSON_NAME]" at bounding box center [215, 378] width 111 height 17
click at [157, 380] on input "[PERSON_NAME]" at bounding box center [153, 377] width 7 height 7
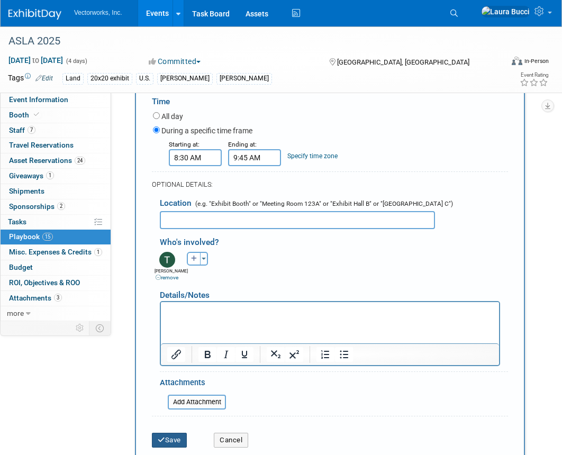
click at [168, 433] on button "Save" at bounding box center [169, 440] width 35 height 15
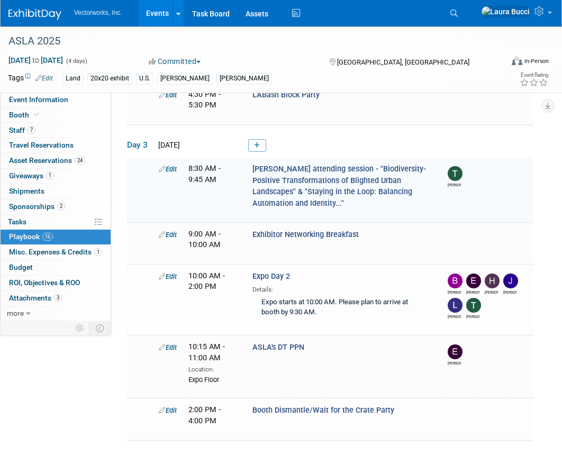
scroll to position [644, 0]
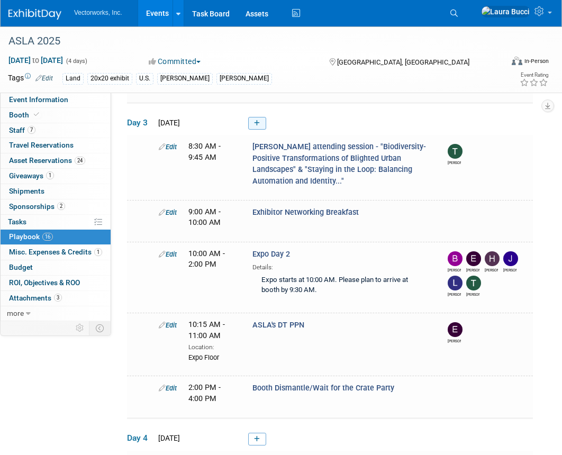
click at [261, 123] on link at bounding box center [257, 123] width 18 height 13
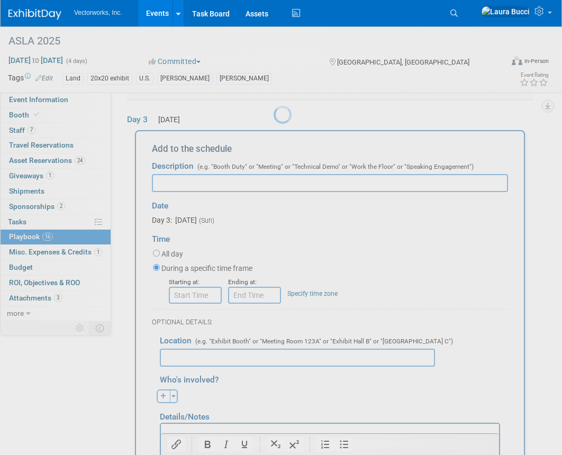
scroll to position [645, 0]
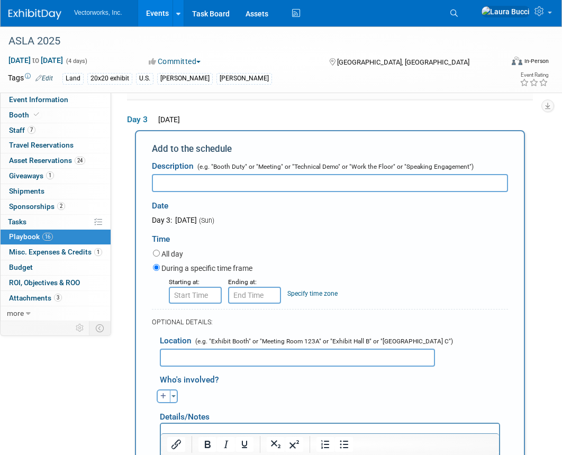
paste input "[PERSON_NAME] attending session - "Decarbonization in Practice""
drag, startPoint x: 242, startPoint y: 181, endPoint x: 331, endPoint y: 181, distance: 88.8
click at [331, 181] on input "[PERSON_NAME] attending session - "Decarbonization in Practice"" at bounding box center [330, 183] width 356 height 18
click at [332, 180] on input "[PERSON_NAME] attending session - "Game Changer: 3D Ecological Digital Twins fo…" at bounding box center [330, 183] width 356 height 18
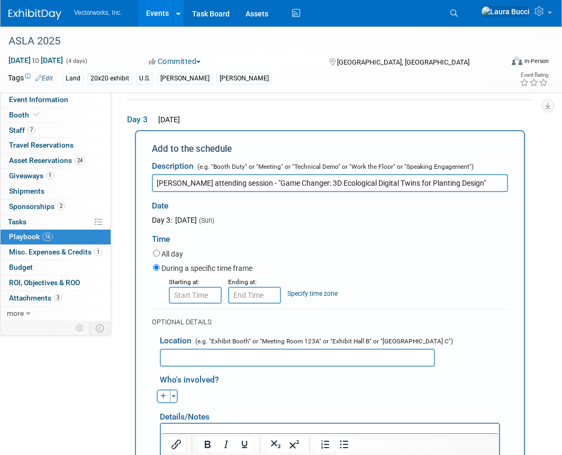
click at [332, 180] on input "[PERSON_NAME] attending session - "Game Changer: 3D Ecological Digital Twins fo…" at bounding box center [330, 183] width 356 height 18
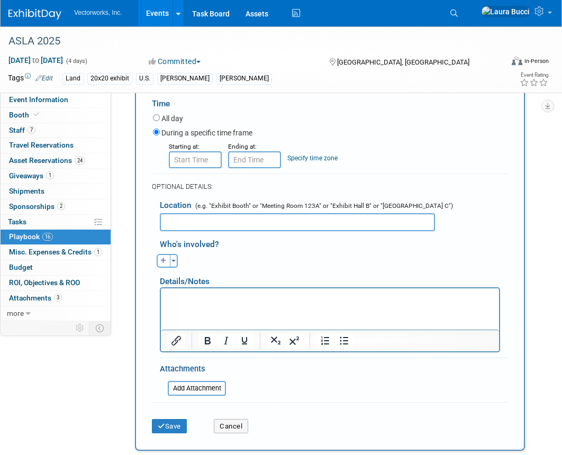
scroll to position [783, 0]
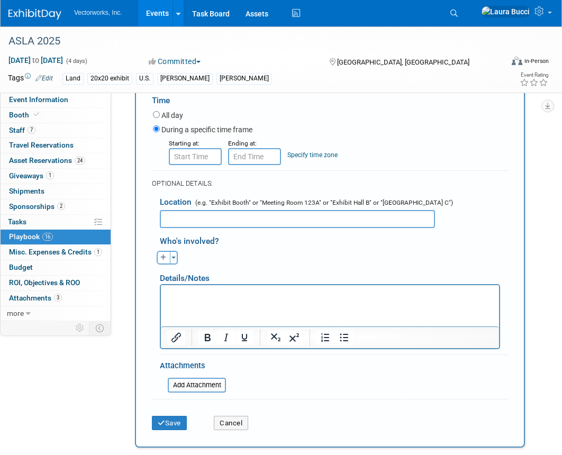
type input "[PERSON_NAME] attending session - "Game Changer: 3D Ecological Digital Twins fo…"
click at [203, 159] on input "8:00 AM" at bounding box center [195, 156] width 53 height 17
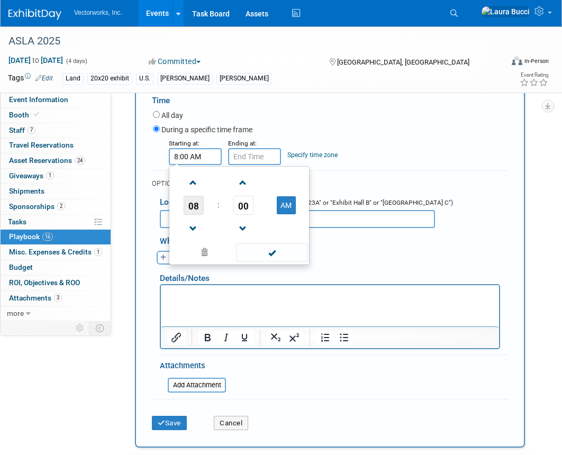
click at [199, 196] on span "08" at bounding box center [193, 205] width 20 height 19
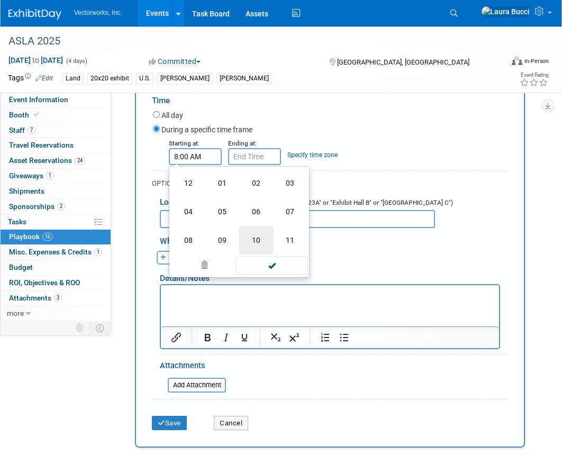
click at [254, 242] on td "10" at bounding box center [256, 240] width 34 height 29
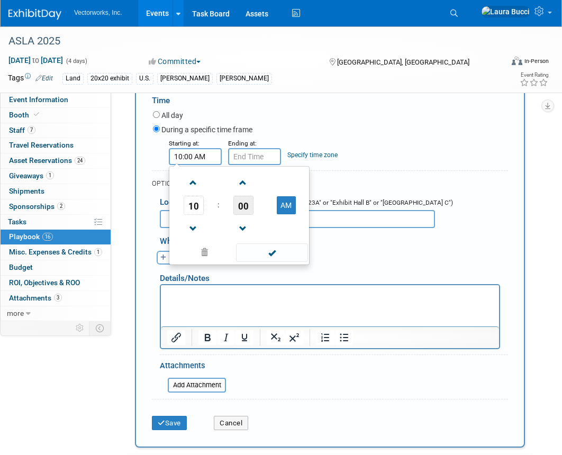
click at [243, 205] on span "00" at bounding box center [243, 205] width 20 height 19
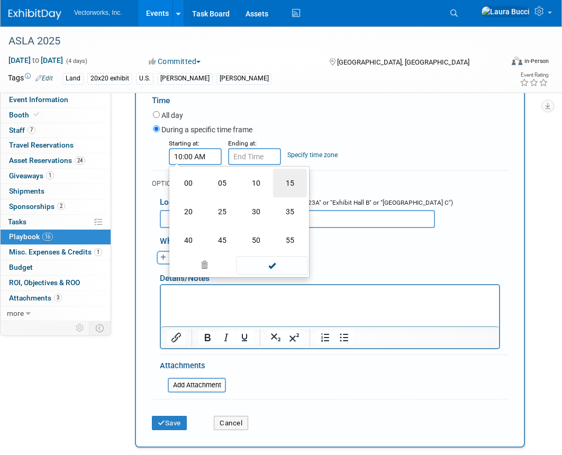
click at [278, 180] on td "15" at bounding box center [290, 183] width 34 height 29
type input "10:15 AM"
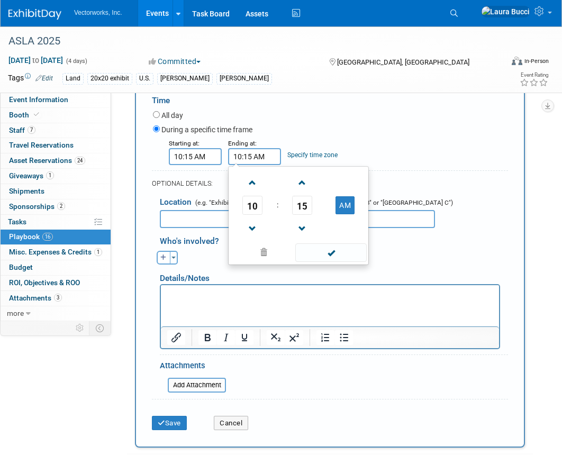
click at [246, 153] on input "10:15 AM" at bounding box center [254, 156] width 53 height 17
click at [254, 196] on span "10" at bounding box center [252, 205] width 20 height 19
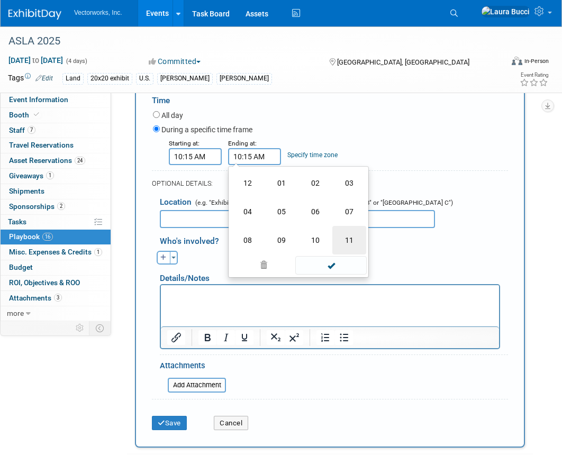
click at [341, 234] on td "11" at bounding box center [349, 240] width 34 height 29
type input "11:15 AM"
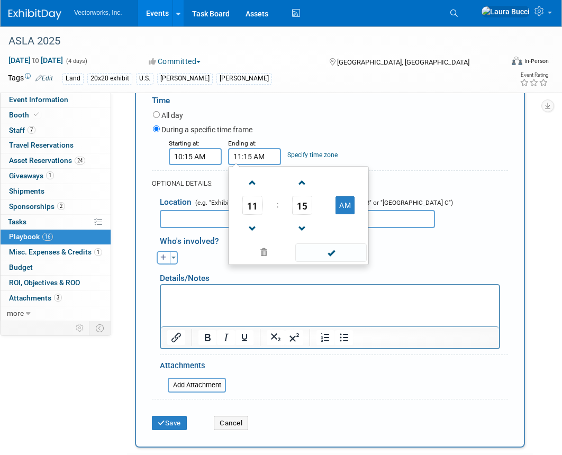
click at [216, 264] on div "Details/Notes" at bounding box center [330, 274] width 340 height 20
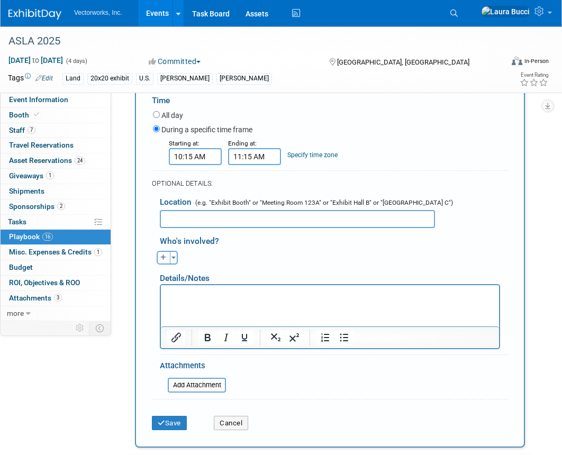
click at [168, 259] on button "button" at bounding box center [164, 258] width 14 height 14
select select
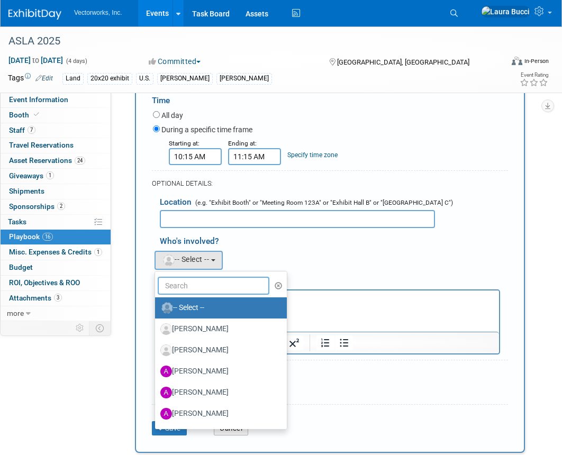
click at [188, 277] on input "text" at bounding box center [214, 286] width 112 height 18
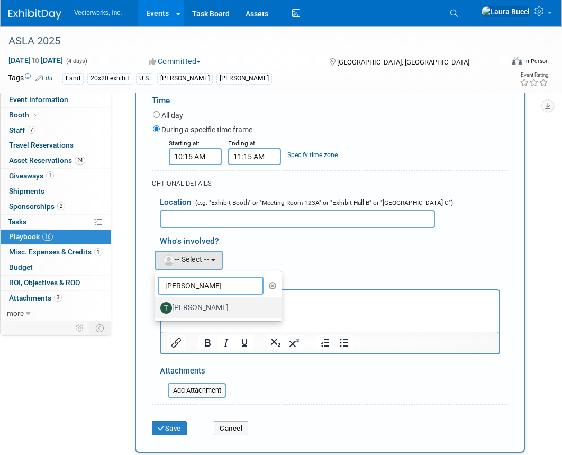
type input "[PERSON_NAME]"
click at [191, 308] on label "[PERSON_NAME]" at bounding box center [215, 307] width 111 height 17
click at [157, 308] on input "[PERSON_NAME]" at bounding box center [153, 306] width 7 height 7
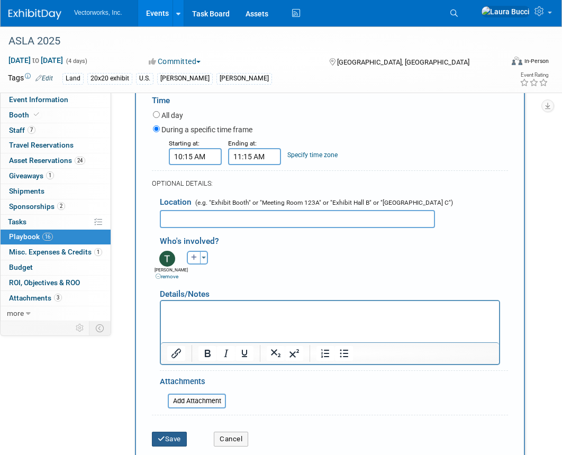
click at [172, 443] on button "Save" at bounding box center [169, 439] width 35 height 15
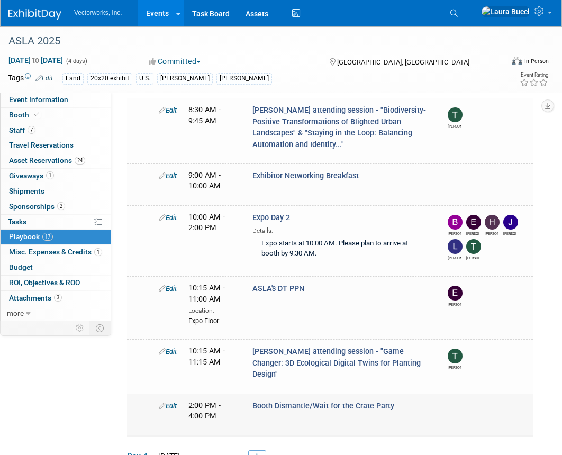
scroll to position [679, 0]
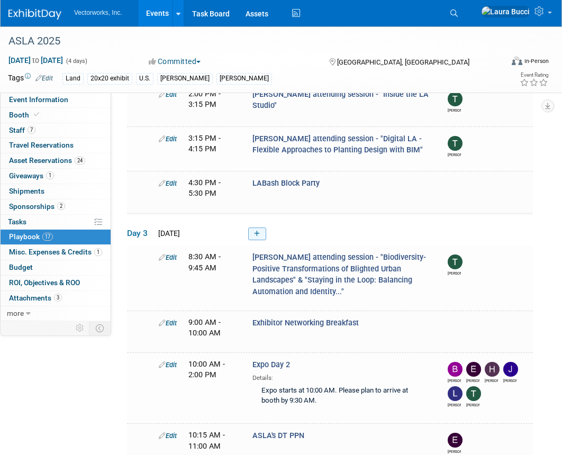
click at [252, 227] on link at bounding box center [257, 233] width 18 height 13
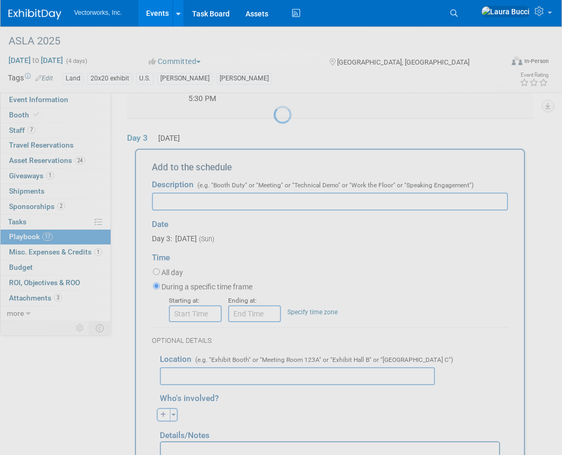
scroll to position [645, 0]
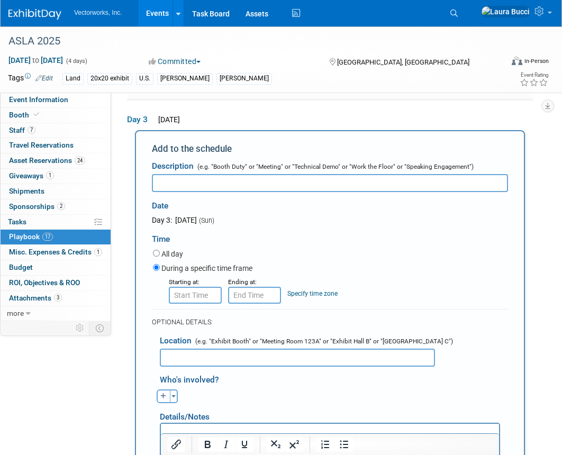
paste input "[PERSON_NAME] attending session - "Game Changer: 3D Ecological Digital Twins fo…"
drag, startPoint x: 240, startPoint y: 181, endPoint x: 445, endPoint y: 184, distance: 204.7
click at [445, 184] on input "[PERSON_NAME] attending session - "Game Changer: 3D Ecological Digital Twins fo…" at bounding box center [330, 183] width 356 height 18
type input "[PERSON_NAME] attending session - "Emergent AI in Professional Practice""
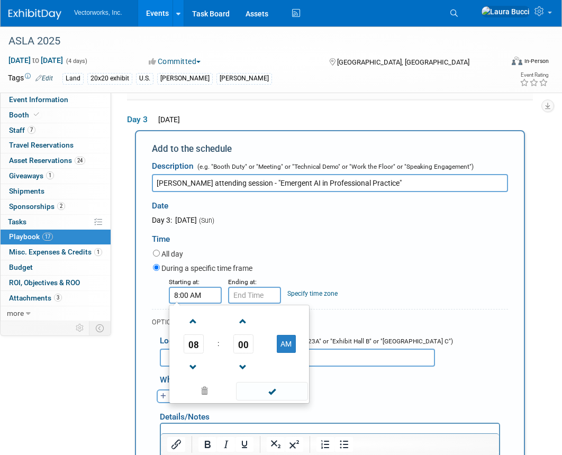
click at [206, 293] on input "8:00 AM" at bounding box center [195, 295] width 53 height 17
click at [200, 340] on span "08" at bounding box center [193, 343] width 20 height 19
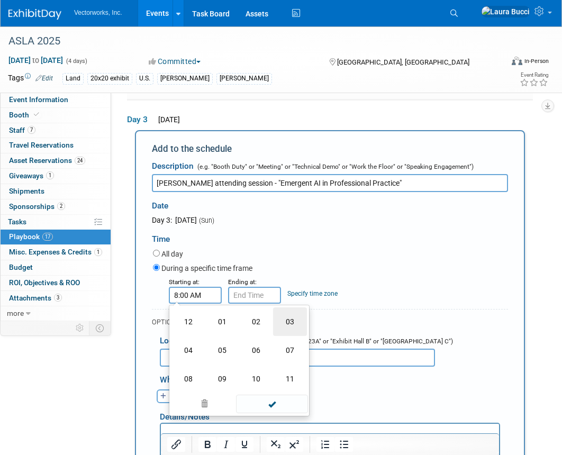
click at [293, 327] on td "03" at bounding box center [290, 321] width 34 height 29
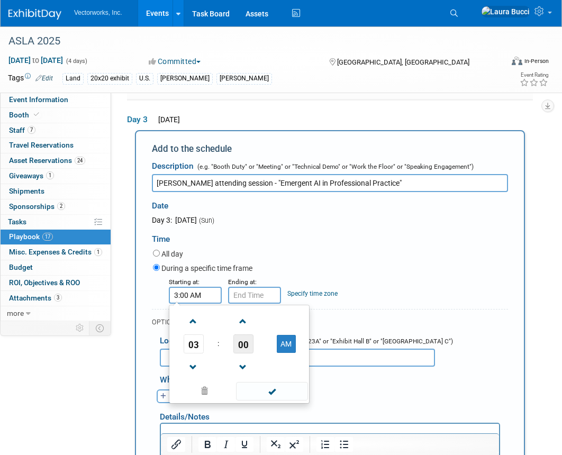
click at [235, 342] on span "00" at bounding box center [243, 343] width 20 height 19
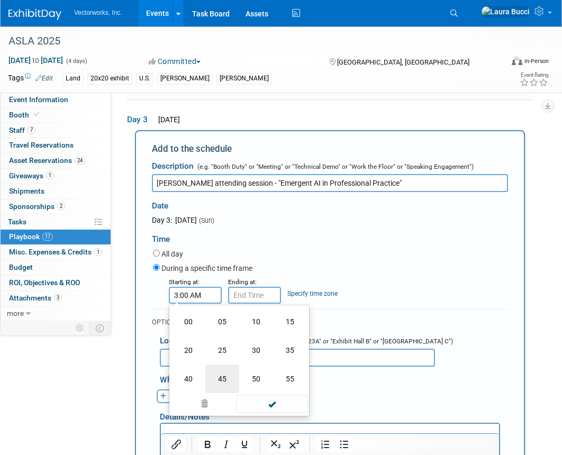
click at [229, 370] on td "45" at bounding box center [222, 378] width 34 height 29
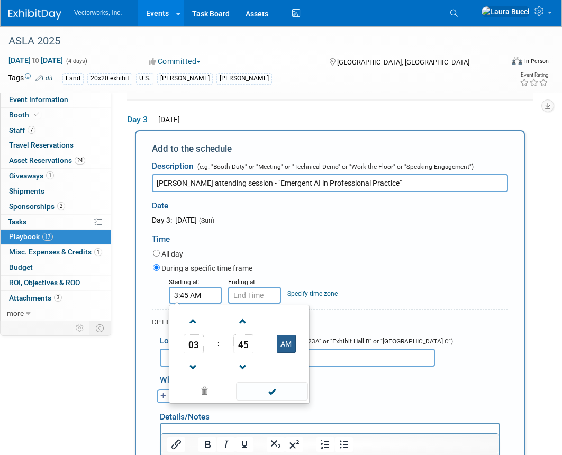
click at [283, 346] on button "AM" at bounding box center [286, 344] width 19 height 18
type input "3:45 PM"
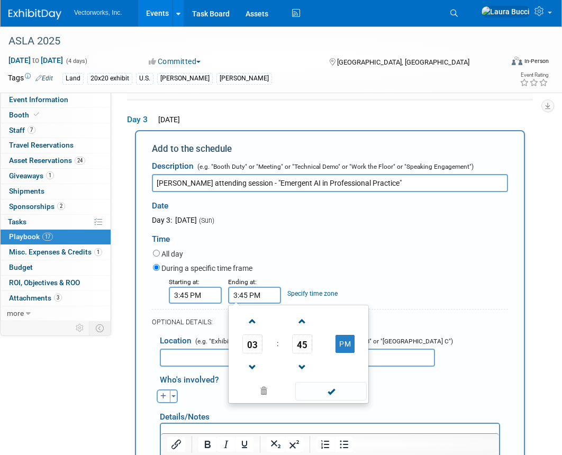
click at [243, 299] on input "3:45 PM" at bounding box center [254, 295] width 53 height 17
click at [259, 344] on span "03" at bounding box center [252, 343] width 20 height 19
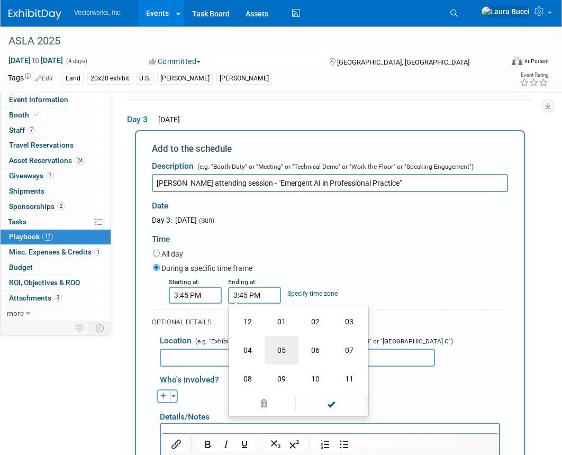
click at [284, 346] on td "05" at bounding box center [281, 350] width 34 height 29
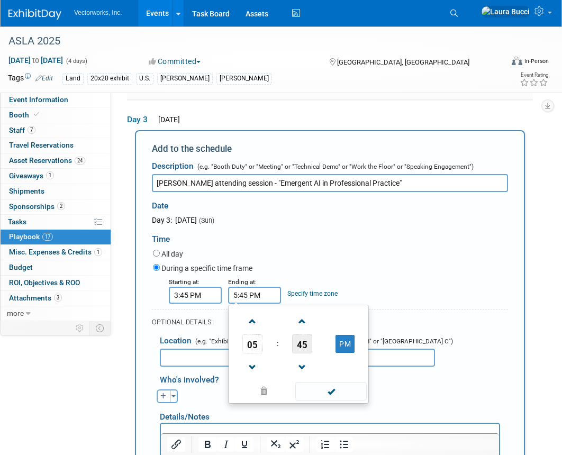
click at [304, 343] on span "45" at bounding box center [302, 343] width 20 height 19
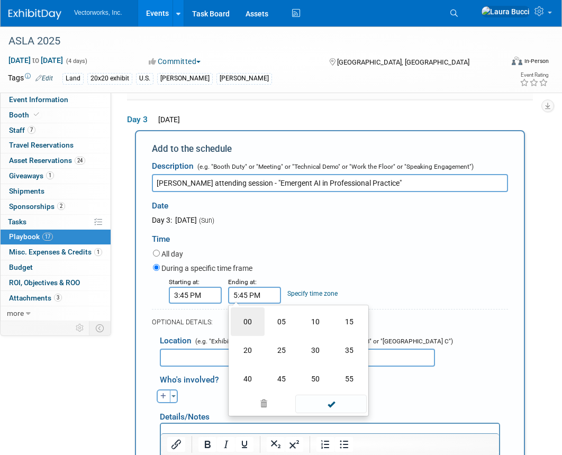
click at [256, 323] on td "00" at bounding box center [248, 321] width 34 height 29
type input "5:00 PM"
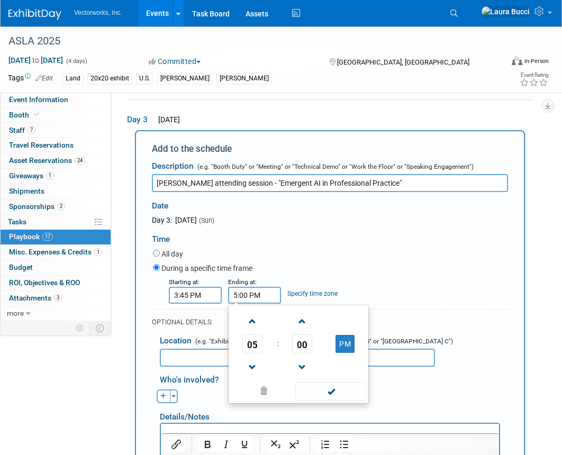
click at [329, 262] on div "During a specific time frame" at bounding box center [330, 269] width 355 height 14
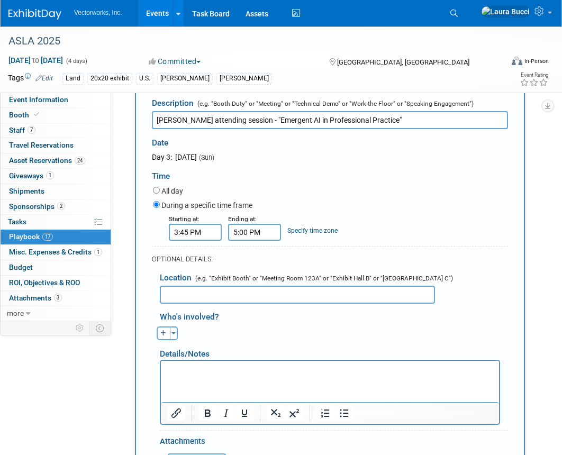
scroll to position [726, 0]
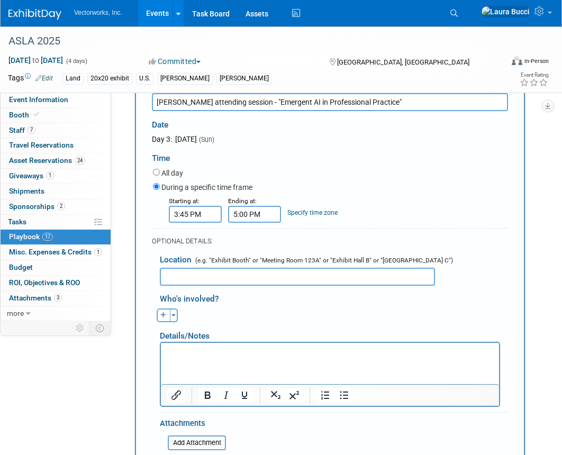
click at [160, 308] on button "button" at bounding box center [164, 315] width 14 height 14
select select
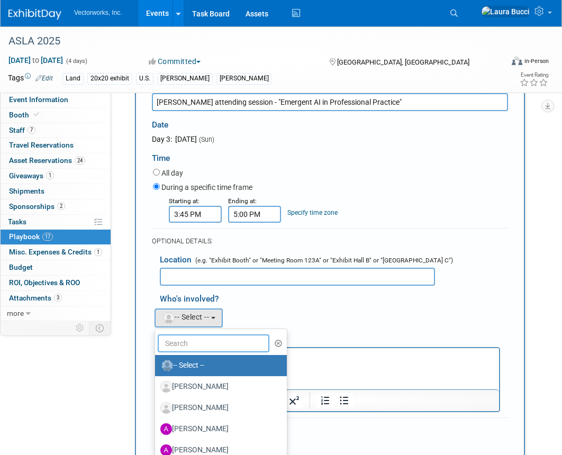
click at [208, 337] on input "text" at bounding box center [214, 343] width 112 height 18
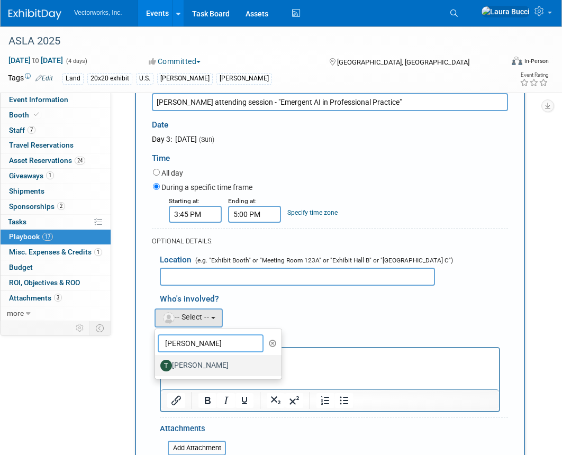
type input "[PERSON_NAME]"
click at [180, 364] on label "[PERSON_NAME]" at bounding box center [215, 365] width 111 height 17
click at [157, 364] on input "[PERSON_NAME]" at bounding box center [153, 364] width 7 height 7
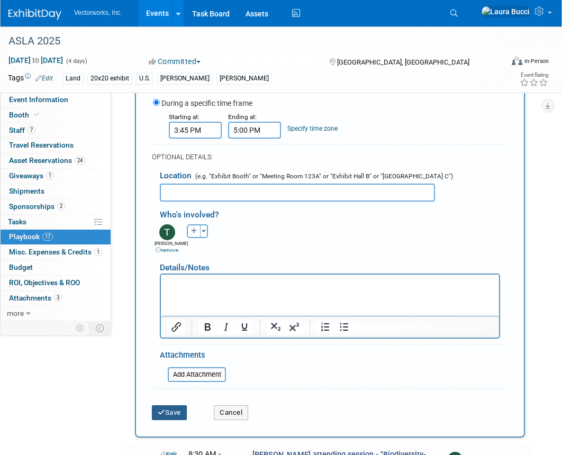
click at [161, 413] on icon "submit" at bounding box center [161, 412] width 7 height 7
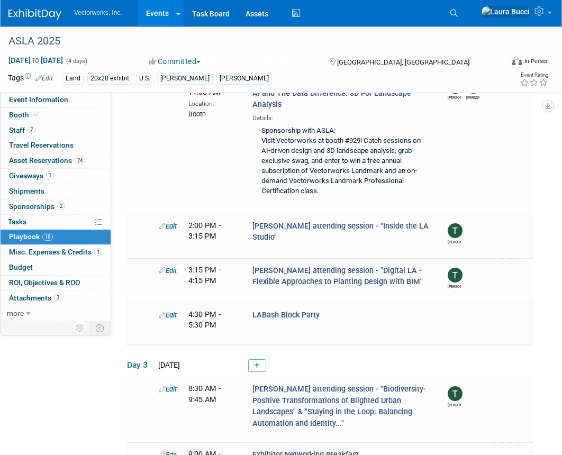
scroll to position [880, 0]
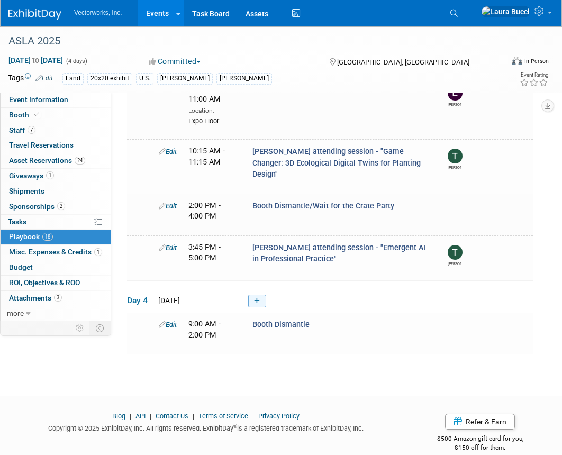
click at [263, 295] on link at bounding box center [257, 301] width 18 height 13
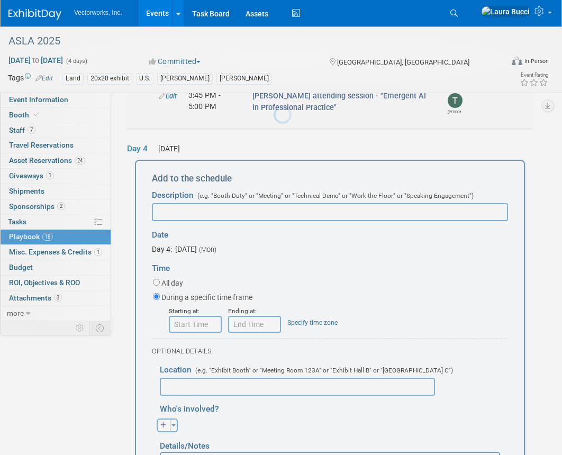
scroll to position [1046, 0]
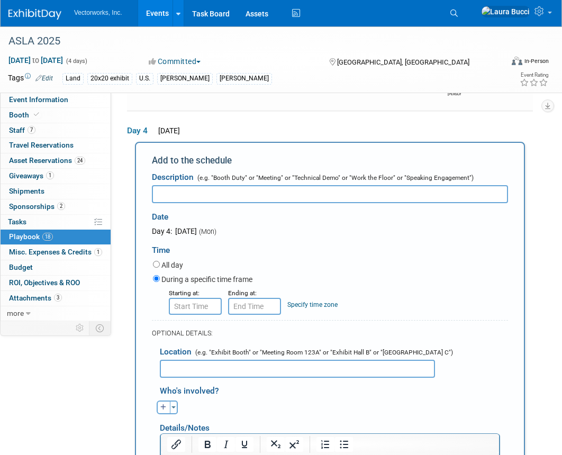
paste input "[PERSON_NAME] attending session - "Game Changer: 3D Ecological Digital Twins fo…"
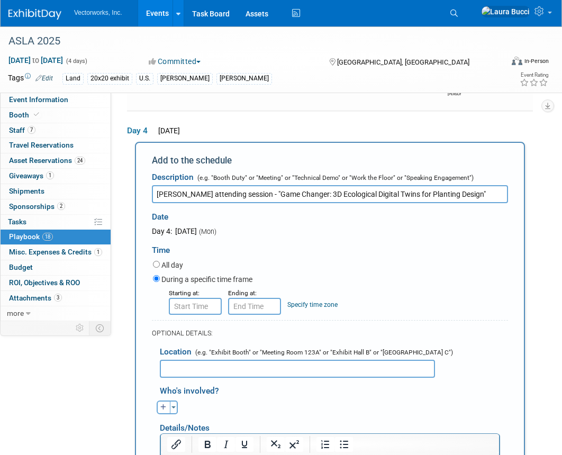
drag, startPoint x: 242, startPoint y: 181, endPoint x: 445, endPoint y: 177, distance: 203.6
click at [445, 185] on input "[PERSON_NAME] attending session - "Game Changer: 3D Ecological Digital Twins fo…" at bounding box center [330, 194] width 356 height 18
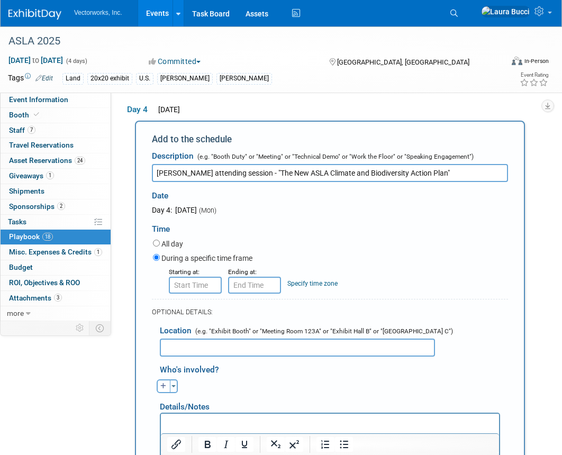
type input "[PERSON_NAME] attending session - "The New ASLA Climate and Biodiversity Action…"
type input "8:00 AM"
click at [215, 277] on input "8:00 AM" at bounding box center [195, 285] width 53 height 17
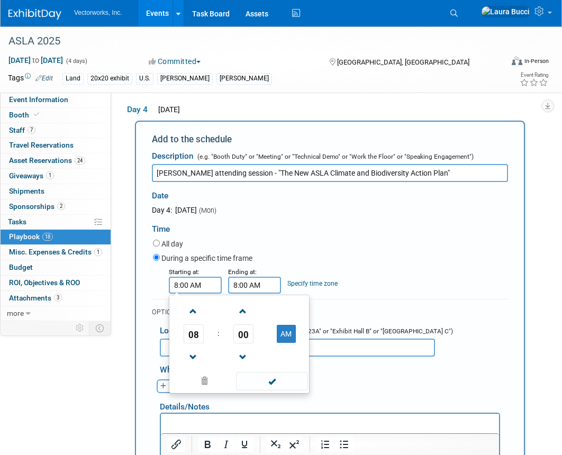
click at [246, 277] on input "8:00 AM" at bounding box center [254, 285] width 53 height 17
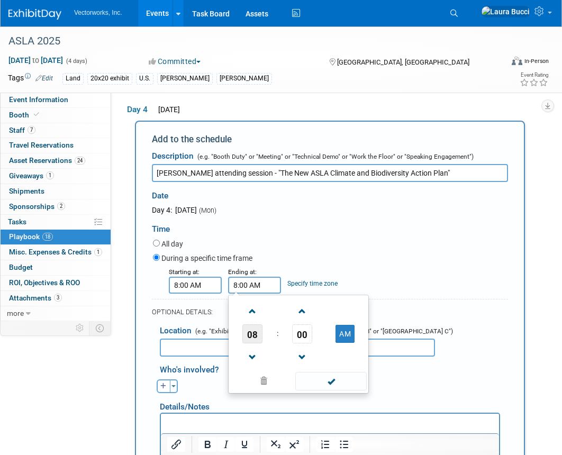
click at [260, 324] on span "08" at bounding box center [252, 333] width 20 height 19
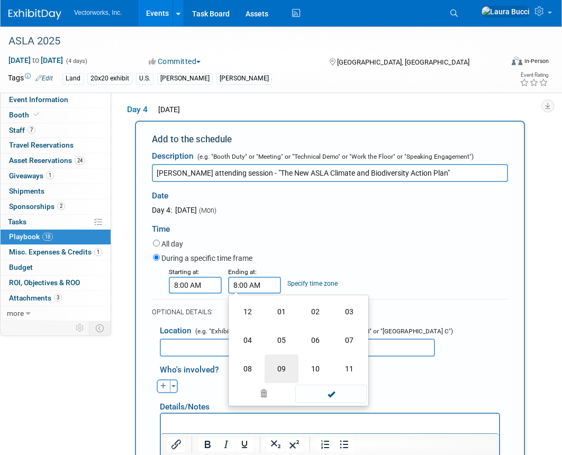
click at [280, 354] on td "09" at bounding box center [281, 368] width 34 height 29
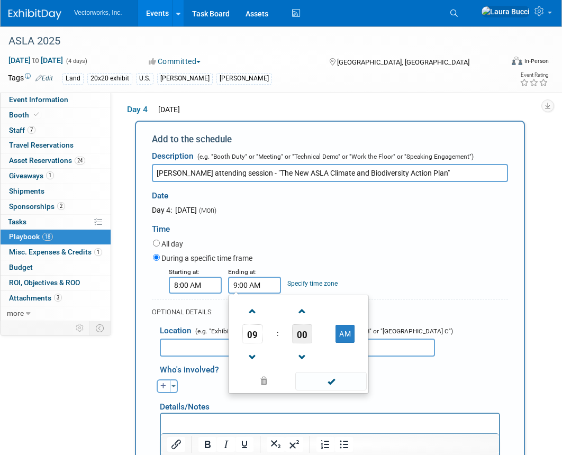
click at [308, 324] on span "00" at bounding box center [302, 333] width 20 height 19
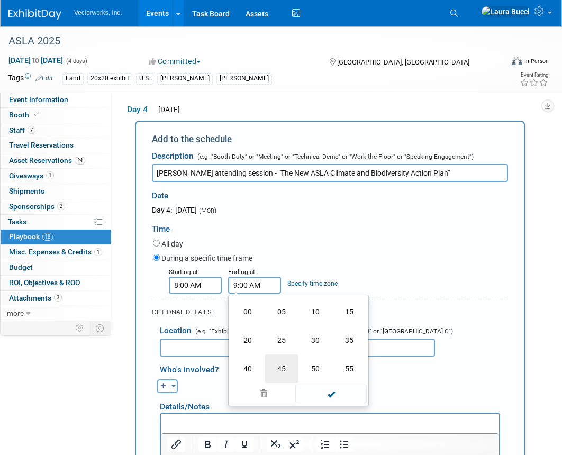
click at [291, 360] on td "45" at bounding box center [281, 368] width 34 height 29
type input "9:45 AM"
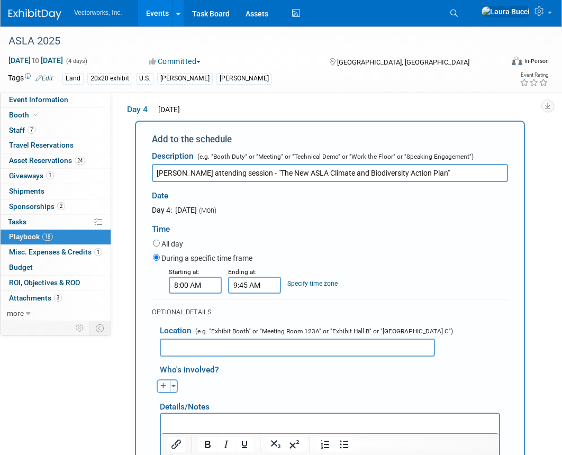
click at [164, 383] on icon "button" at bounding box center [163, 386] width 6 height 6
select select
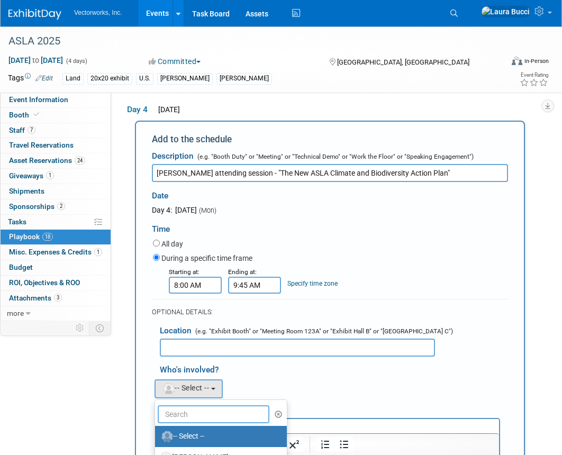
click at [196, 405] on input "text" at bounding box center [214, 414] width 112 height 18
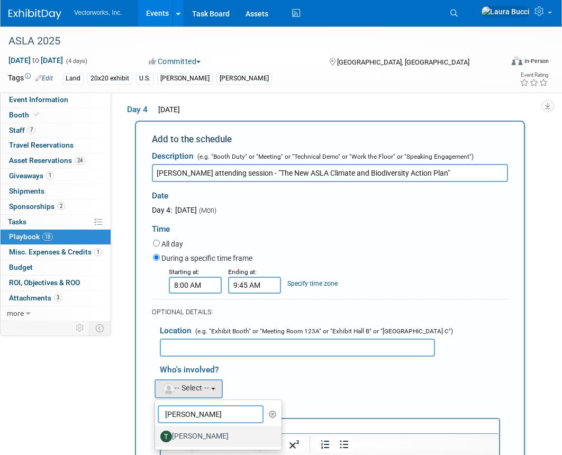
type input "[PERSON_NAME]"
click at [199, 428] on label "[PERSON_NAME]" at bounding box center [215, 436] width 111 height 17
click at [157, 432] on input "[PERSON_NAME]" at bounding box center [153, 435] width 7 height 7
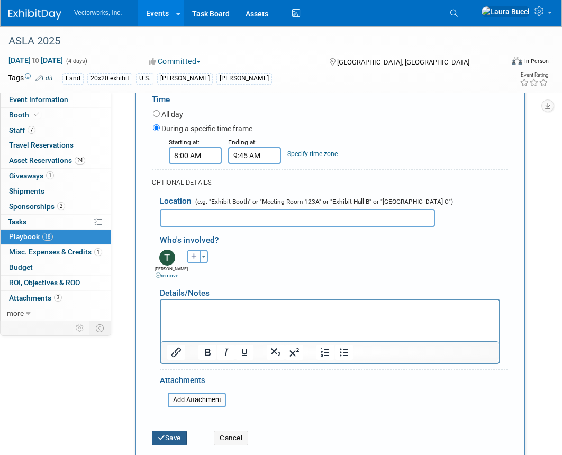
click at [170, 430] on button "Save" at bounding box center [169, 437] width 35 height 15
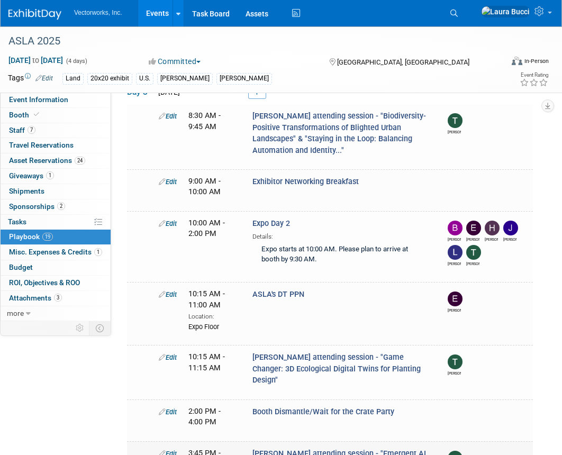
scroll to position [622, 0]
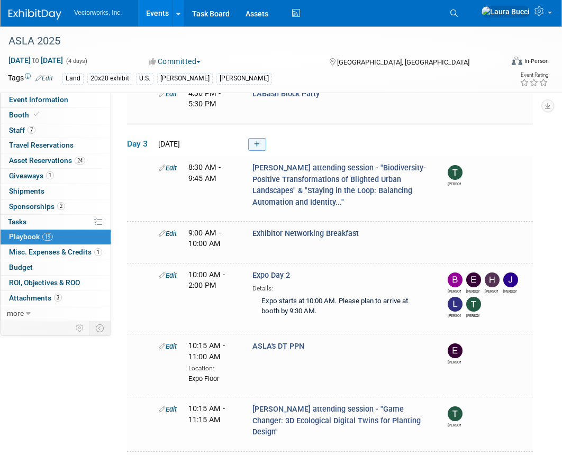
click at [259, 144] on icon at bounding box center [257, 144] width 6 height 6
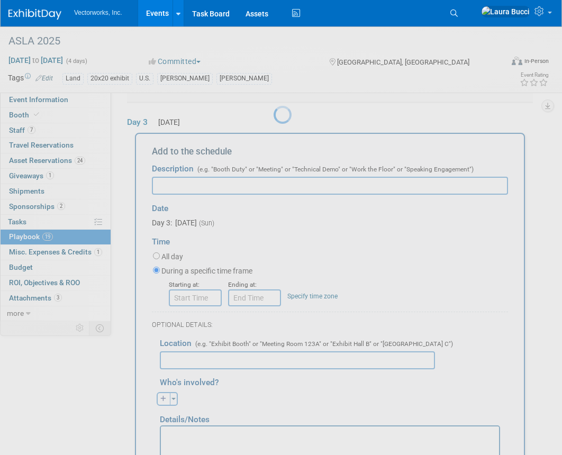
scroll to position [645, 0]
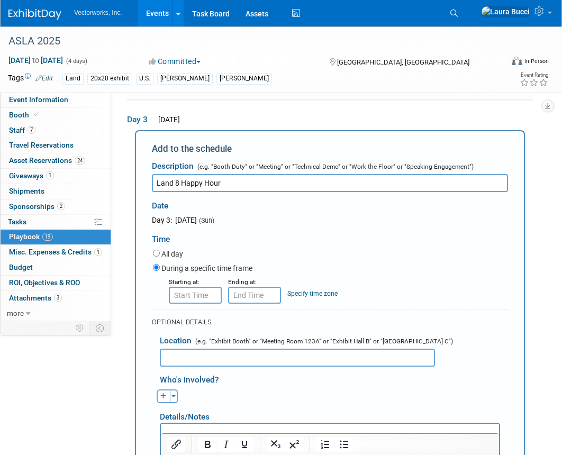
click at [156, 181] on input "Land 8 Happy Hour" at bounding box center [330, 183] width 356 height 18
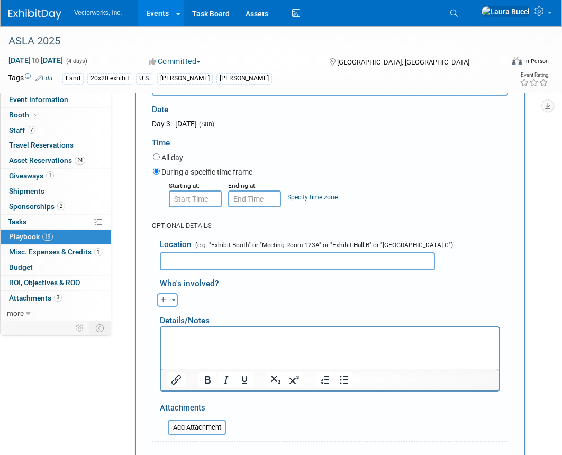
scroll to position [747, 0]
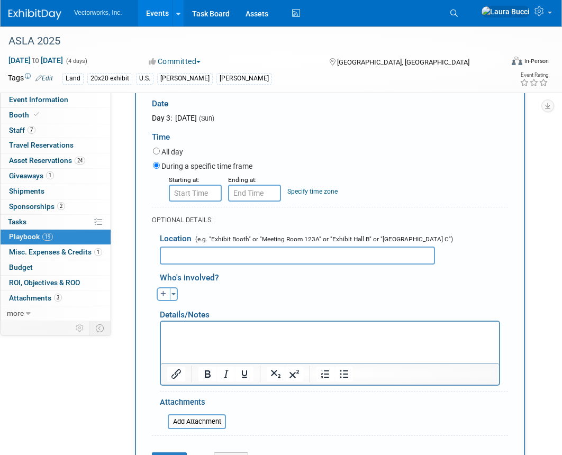
type input "Land 8 Happy Hour"
click at [187, 194] on input "8:00 AM" at bounding box center [195, 193] width 53 height 17
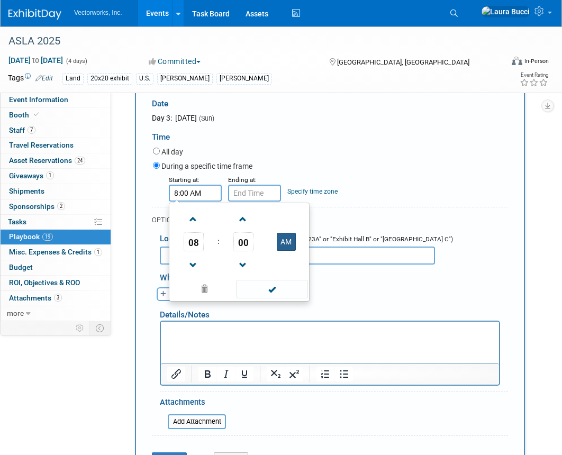
click at [281, 236] on button "AM" at bounding box center [286, 242] width 19 height 18
type input "8:00 PM"
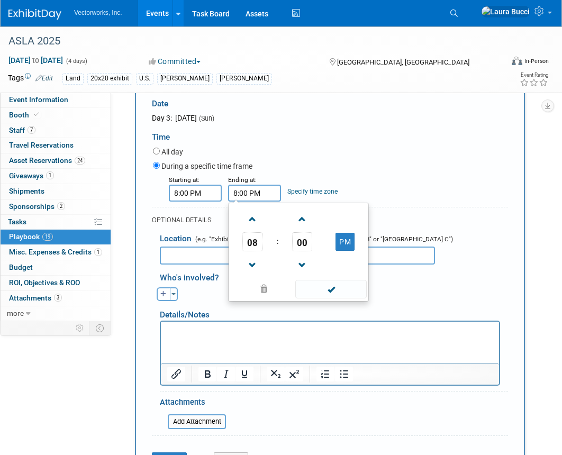
click at [240, 190] on input "8:00 PM" at bounding box center [254, 193] width 53 height 17
click at [258, 240] on span "08" at bounding box center [252, 241] width 20 height 19
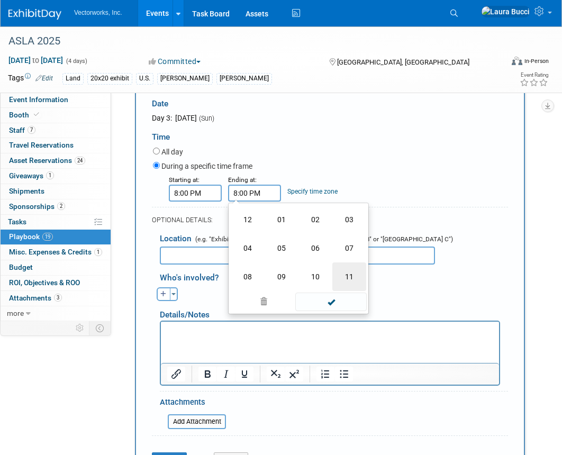
click at [348, 275] on td "11" at bounding box center [349, 276] width 34 height 29
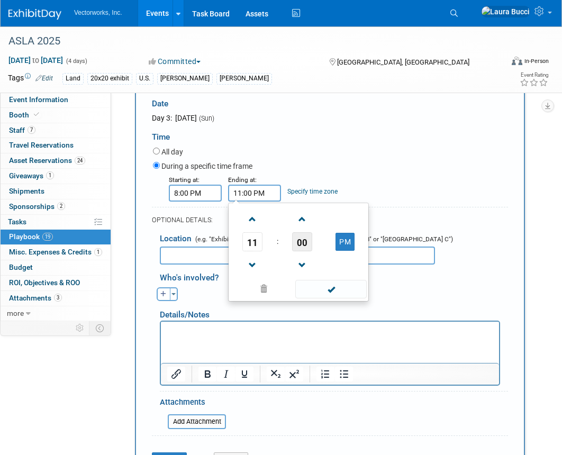
click at [301, 240] on span "00" at bounding box center [302, 241] width 20 height 19
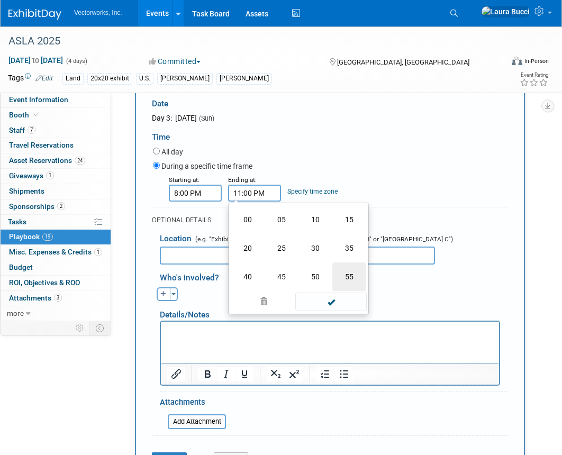
click at [350, 273] on td "55" at bounding box center [349, 276] width 34 height 29
type input "11:55 PM"
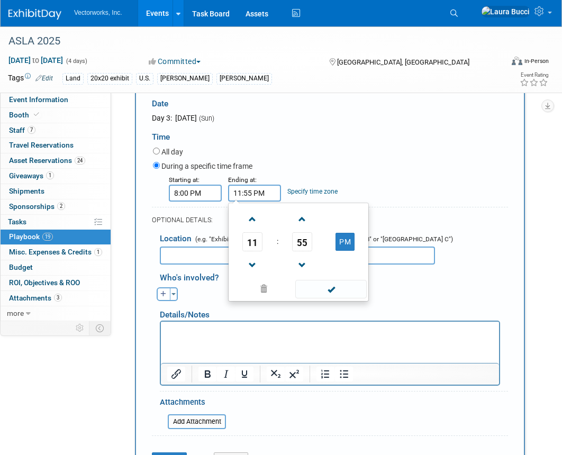
click at [343, 146] on div "All day" at bounding box center [330, 152] width 355 height 14
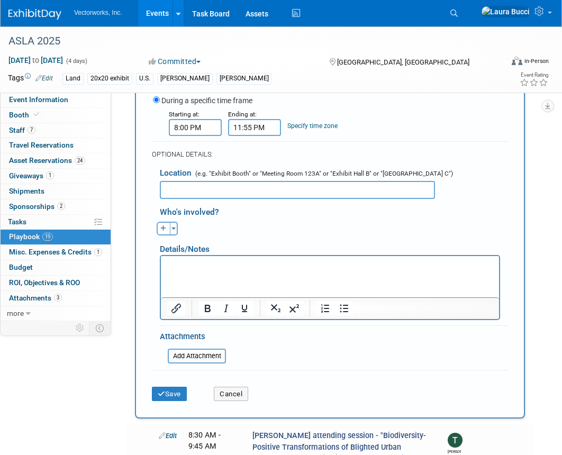
scroll to position [827, 0]
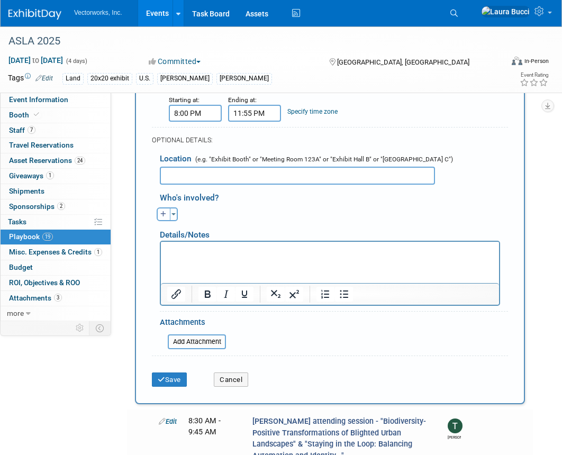
click at [161, 211] on icon "button" at bounding box center [163, 214] width 6 height 6
select select
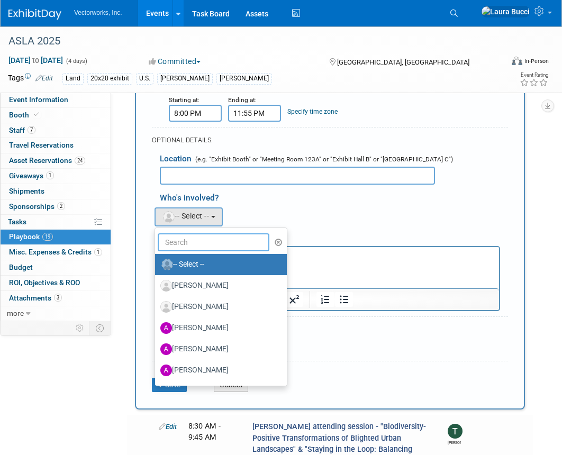
click at [203, 235] on input "text" at bounding box center [214, 242] width 112 height 18
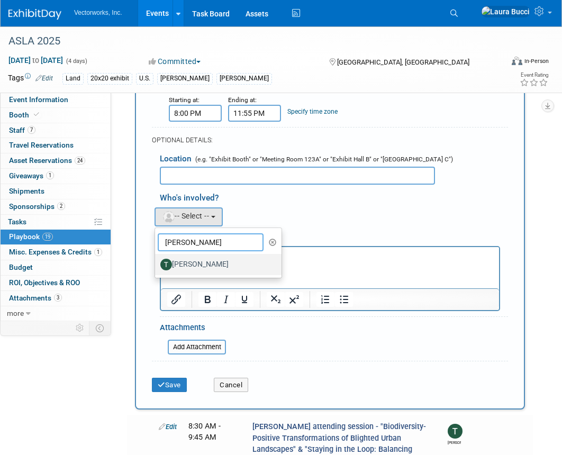
type input "[PERSON_NAME]"
click at [207, 260] on label "[PERSON_NAME]" at bounding box center [215, 264] width 111 height 17
click at [157, 260] on input "[PERSON_NAME]" at bounding box center [153, 263] width 7 height 7
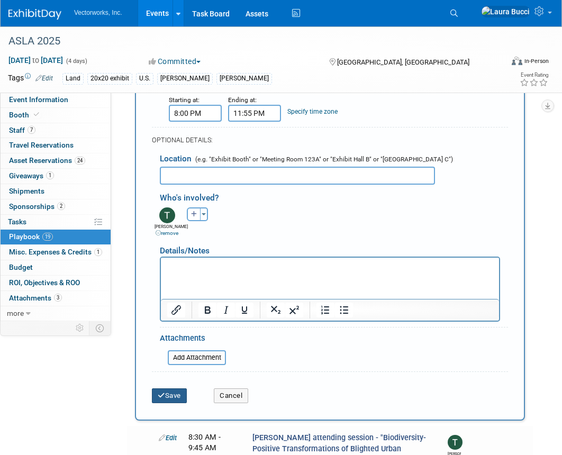
click at [172, 397] on button "Save" at bounding box center [169, 395] width 35 height 15
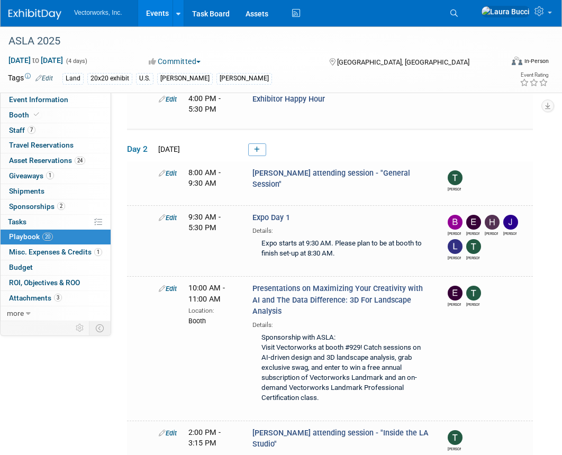
scroll to position [0, 0]
